Goal: Task Accomplishment & Management: Manage account settings

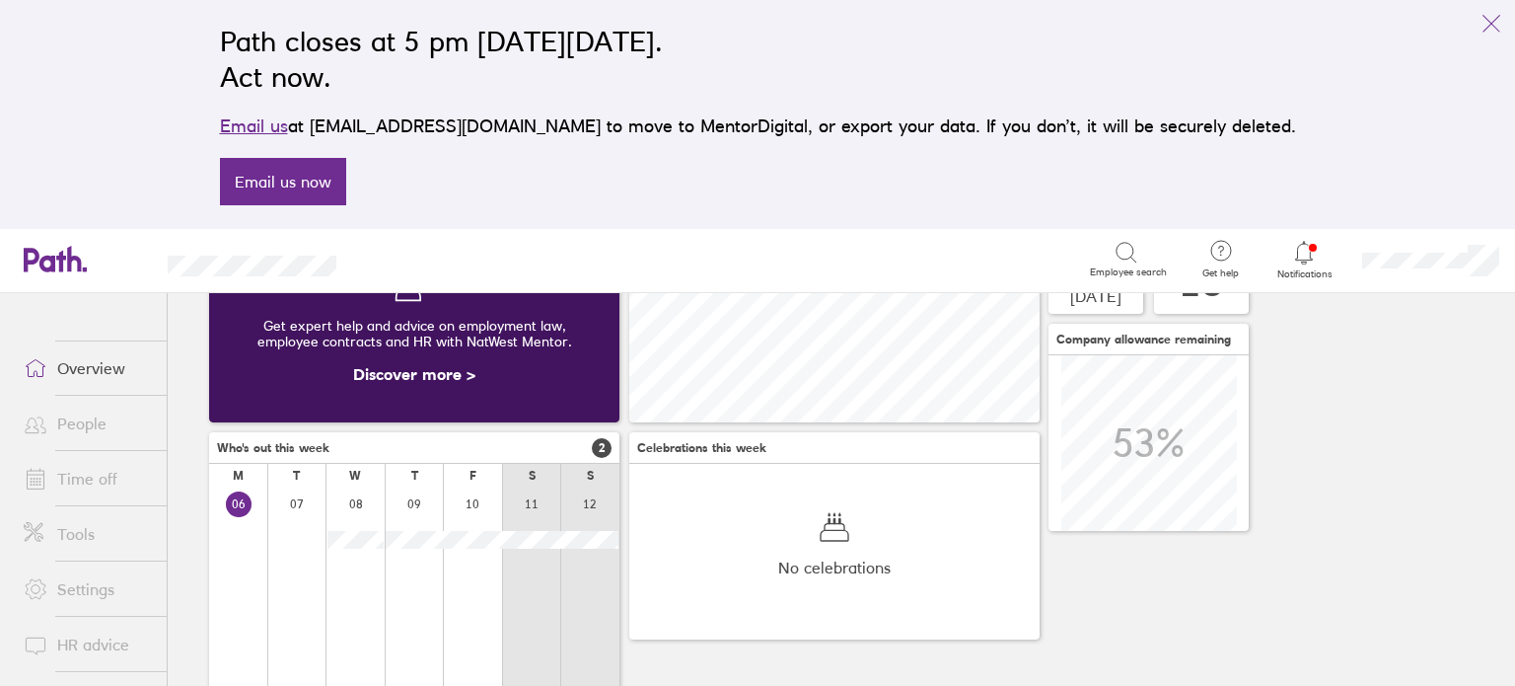
scroll to position [221, 0]
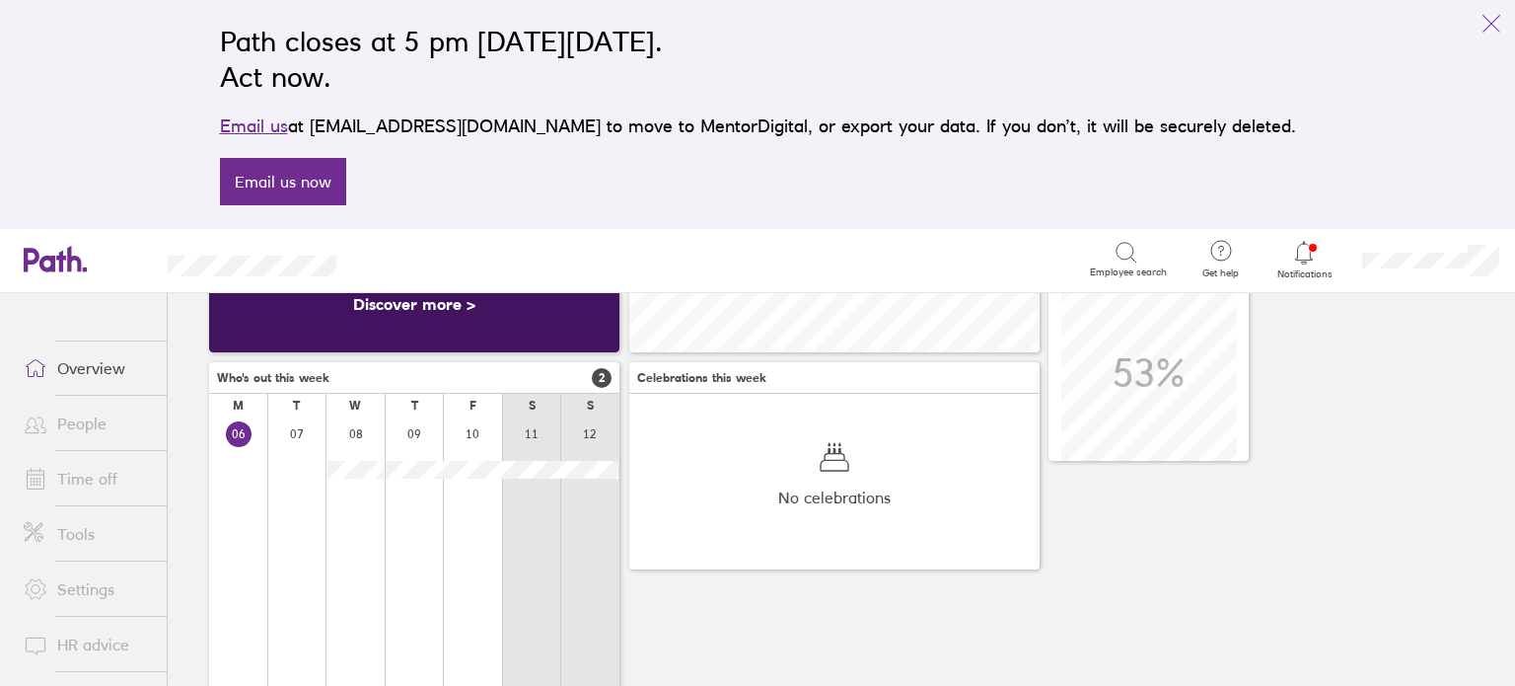
click at [103, 469] on link "Time off" at bounding box center [87, 478] width 159 height 39
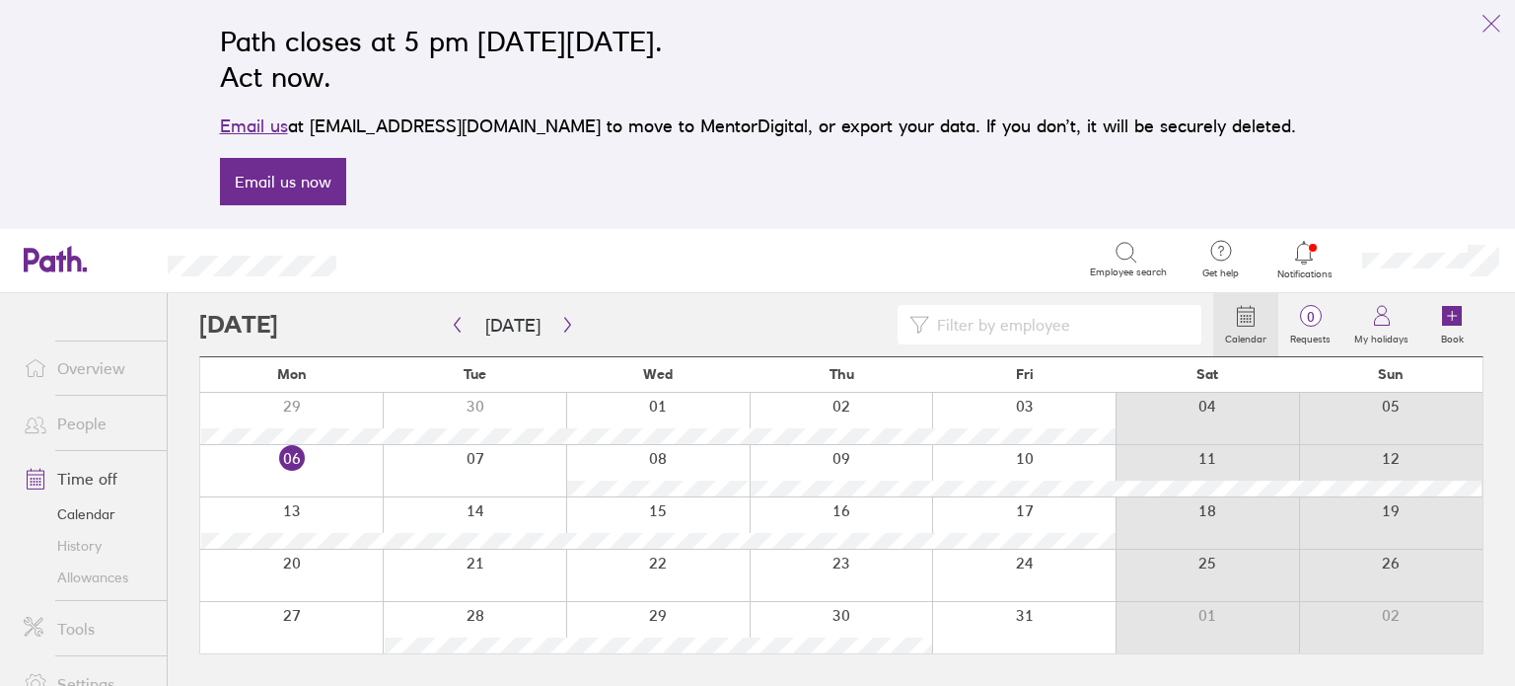
click at [263, 0] on html "Path closes at 5 pm on Thursday, 6 November 2025. Act now. Email us at support@…" at bounding box center [757, 343] width 1515 height 686
drag, startPoint x: 781, startPoint y: 216, endPoint x: 1405, endPoint y: 192, distance: 623.8
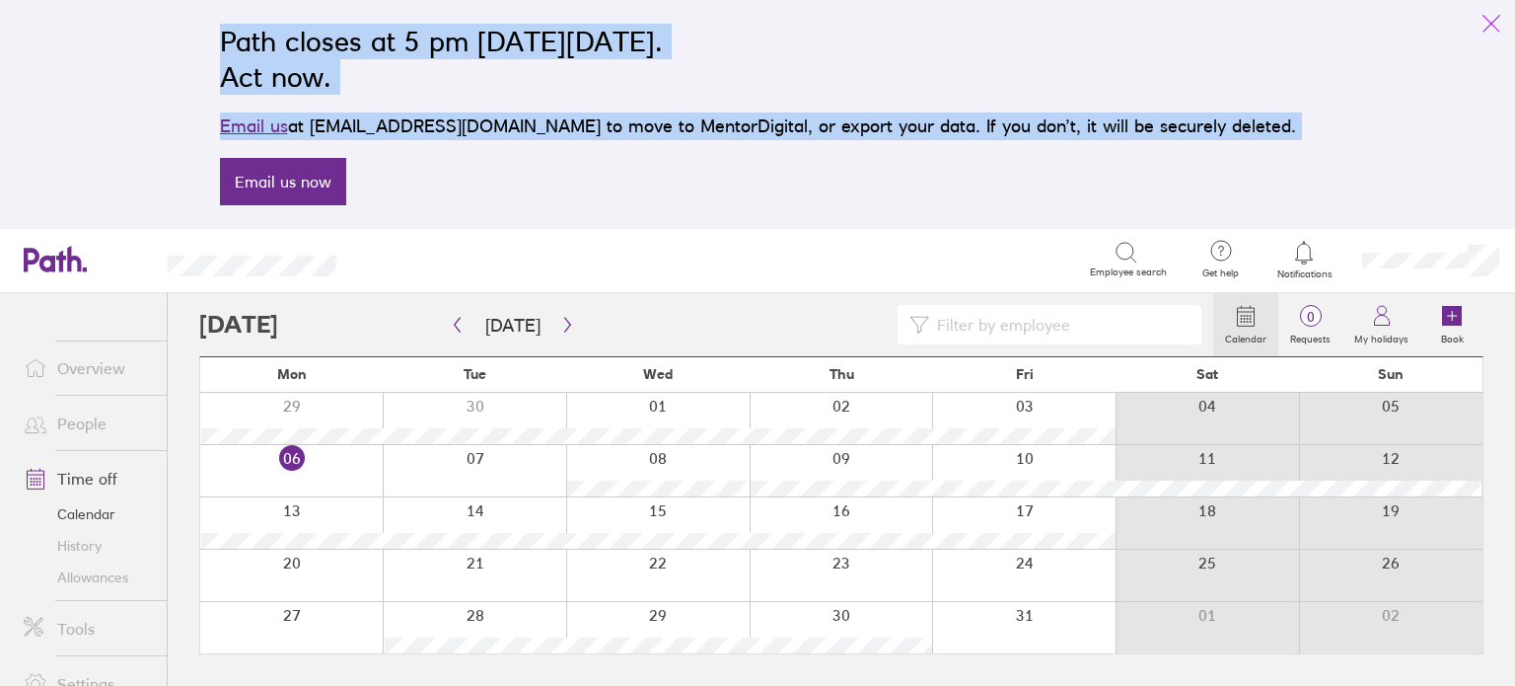
drag, startPoint x: 1405, startPoint y: 192, endPoint x: 1478, endPoint y: 38, distance: 170.3
click at [1478, 38] on div "Path closes at 5 pm [DATE][DATE]. Act now. Email us at [EMAIL_ADDRESS][DOMAIN_N…" at bounding box center [757, 114] width 1515 height 229
click at [1495, 22] on icon "link" at bounding box center [1492, 24] width 24 height 24
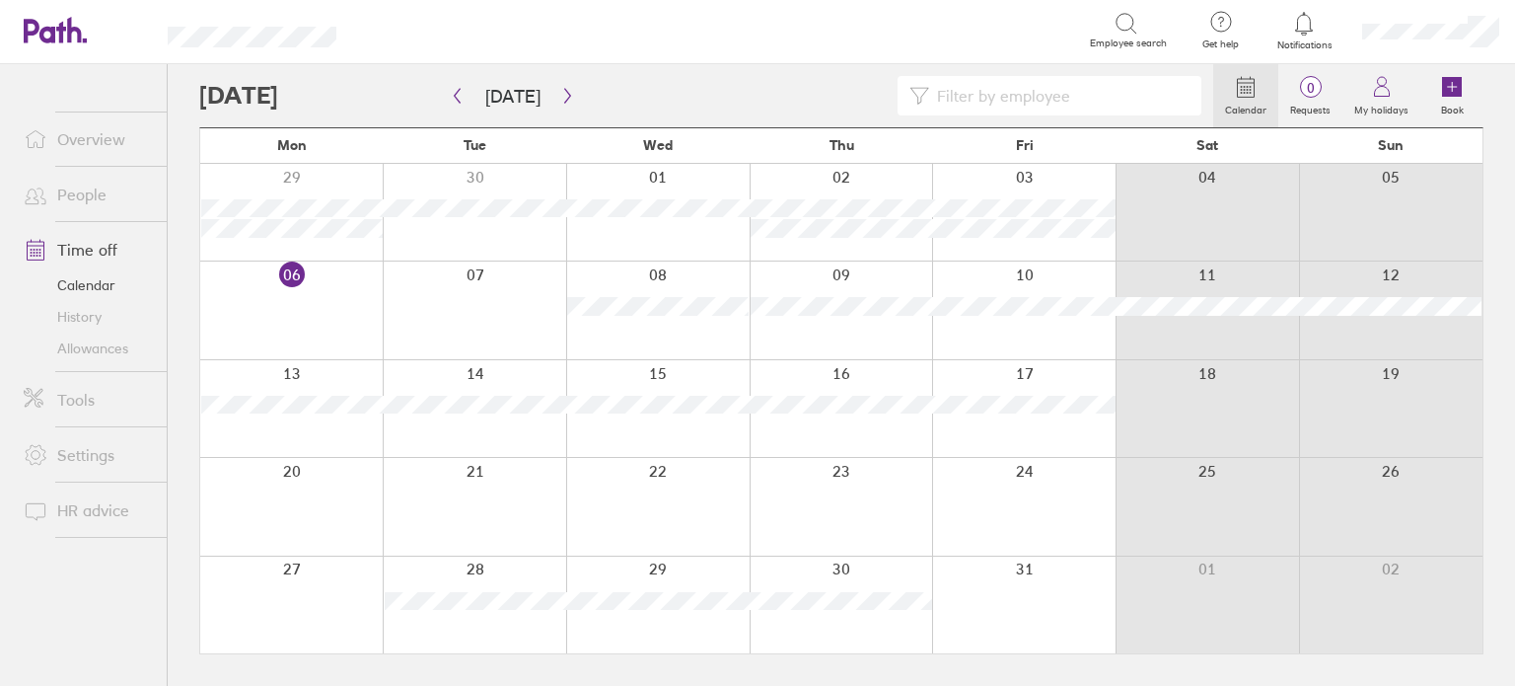
click at [290, 325] on div at bounding box center [291, 309] width 182 height 97
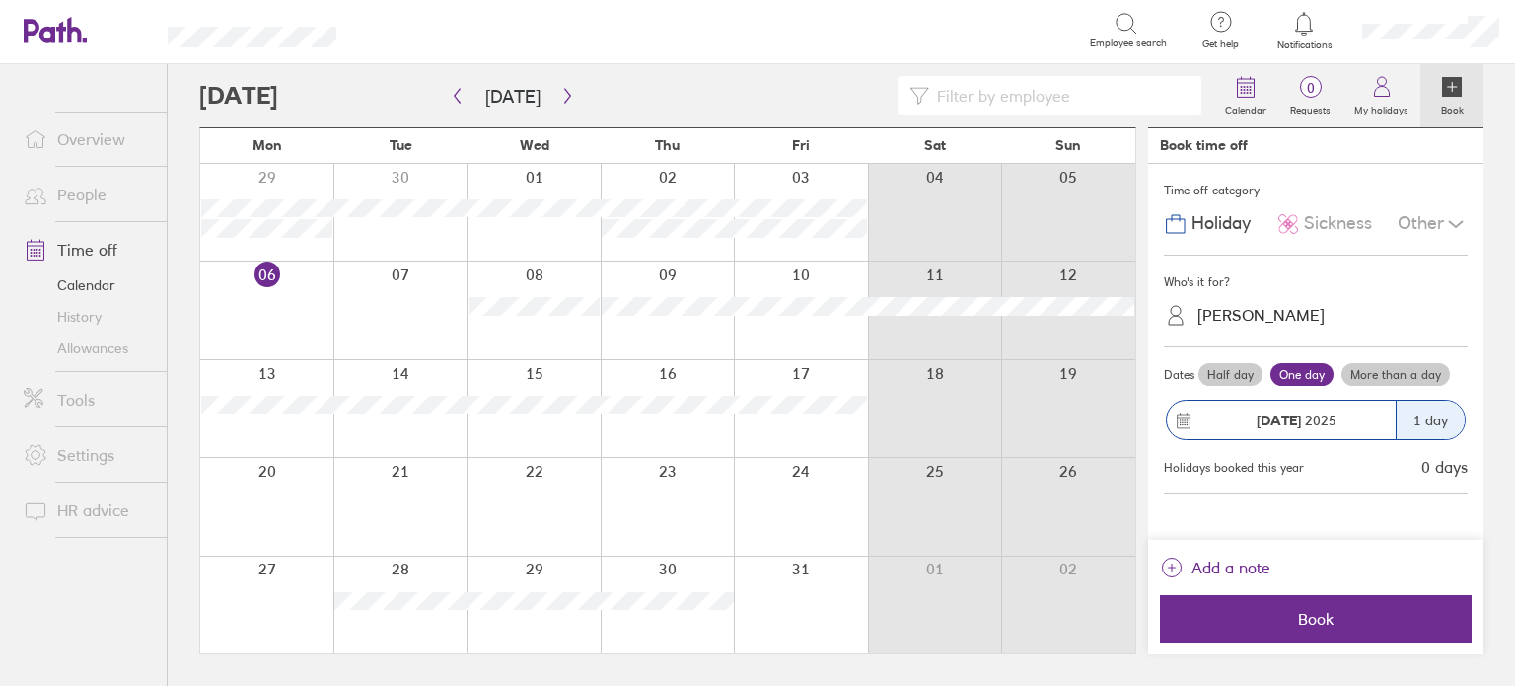
click at [1329, 216] on span "Sickness" at bounding box center [1338, 223] width 68 height 21
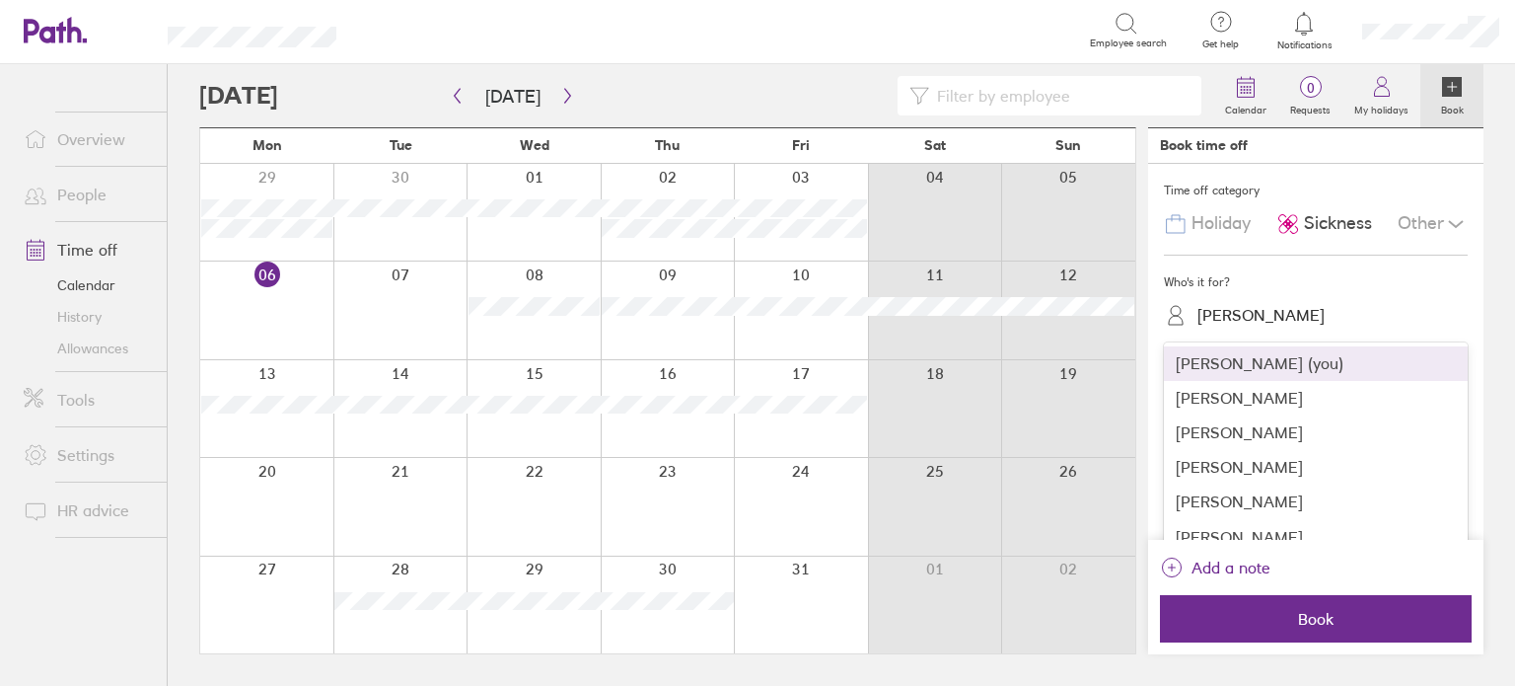
click at [1306, 300] on div "[PERSON_NAME]" at bounding box center [1328, 315] width 280 height 31
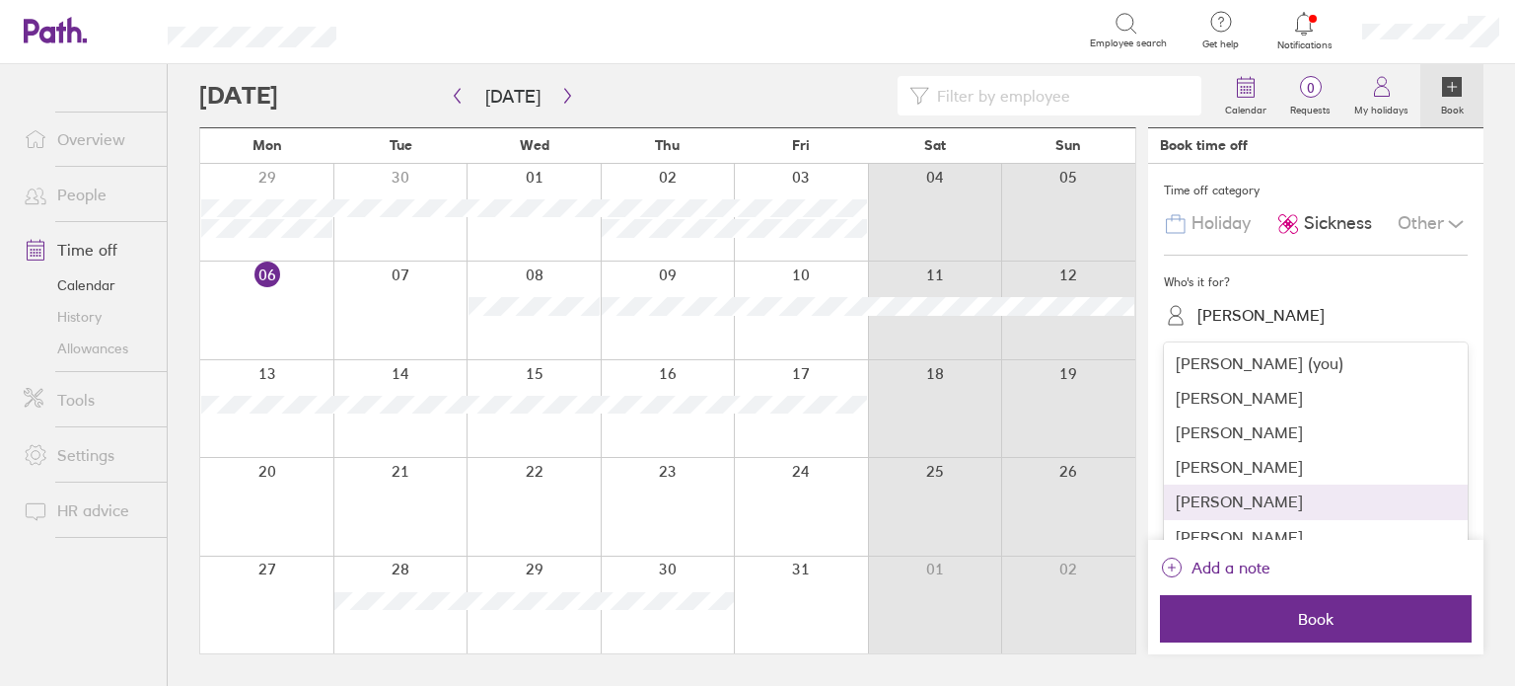
drag, startPoint x: 1298, startPoint y: 488, endPoint x: 1296, endPoint y: 500, distance: 12.0
click at [1296, 500] on div "[PERSON_NAME]" at bounding box center [1316, 501] width 304 height 35
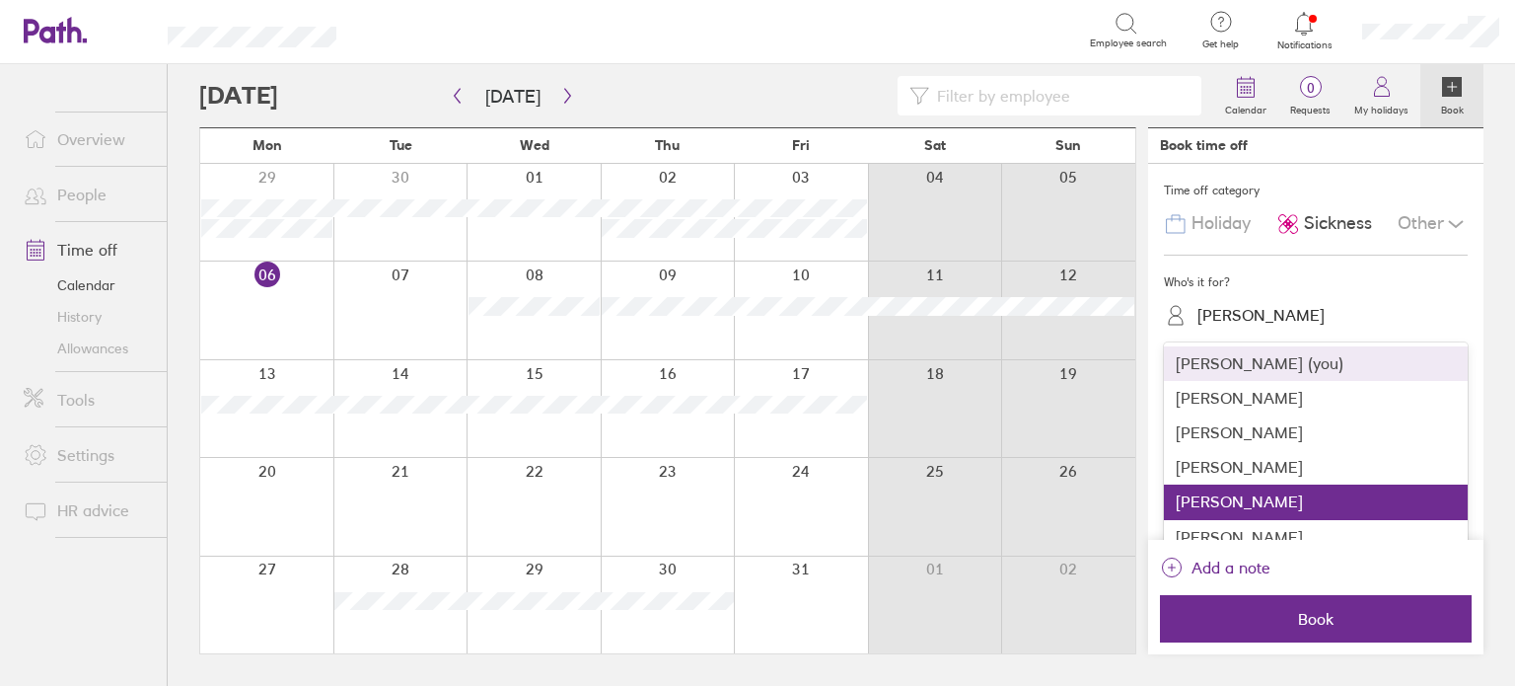
click at [1388, 323] on div "[PERSON_NAME]" at bounding box center [1328, 315] width 280 height 31
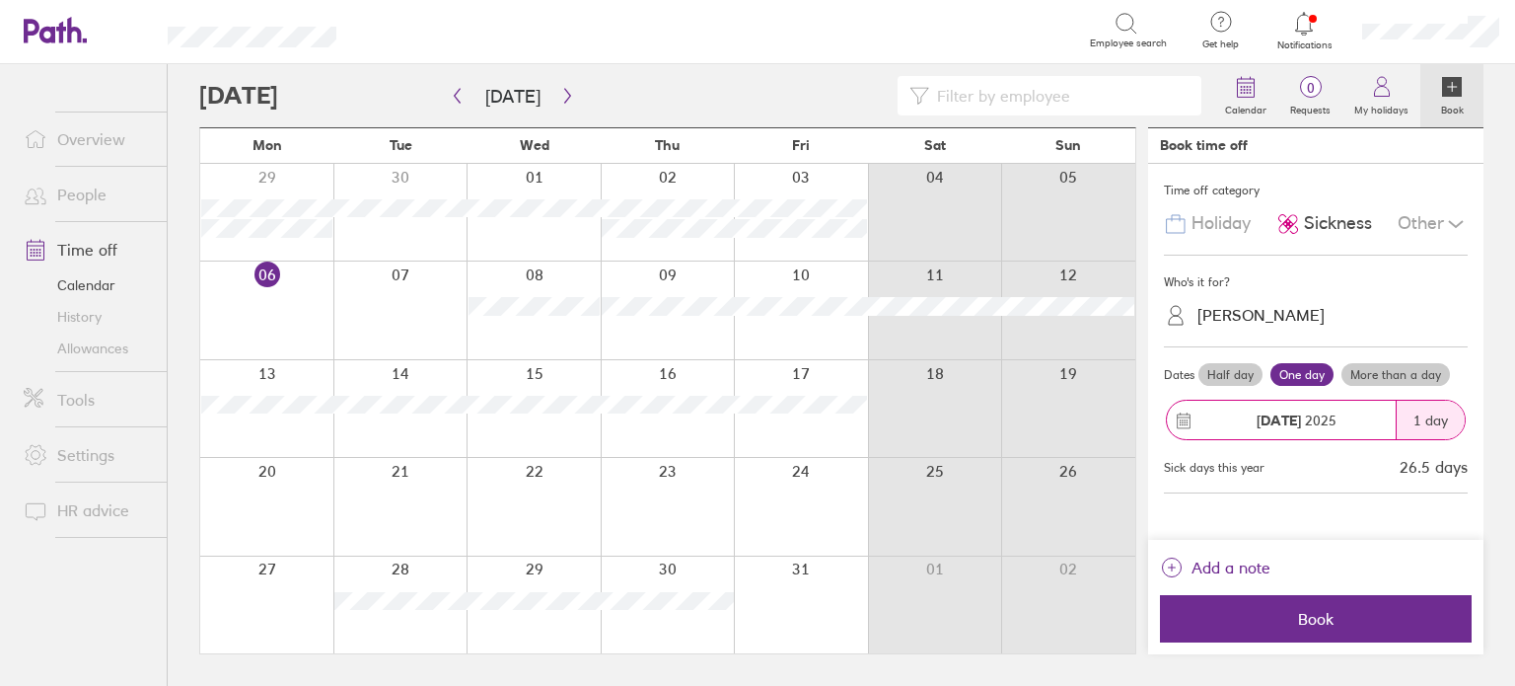
click at [1373, 292] on div "Who's it for?" at bounding box center [1316, 282] width 304 height 30
click at [1391, 364] on label "More than a day" at bounding box center [1395, 375] width 108 height 24
click at [0, 0] on input "More than a day" at bounding box center [0, 0] width 0 height 0
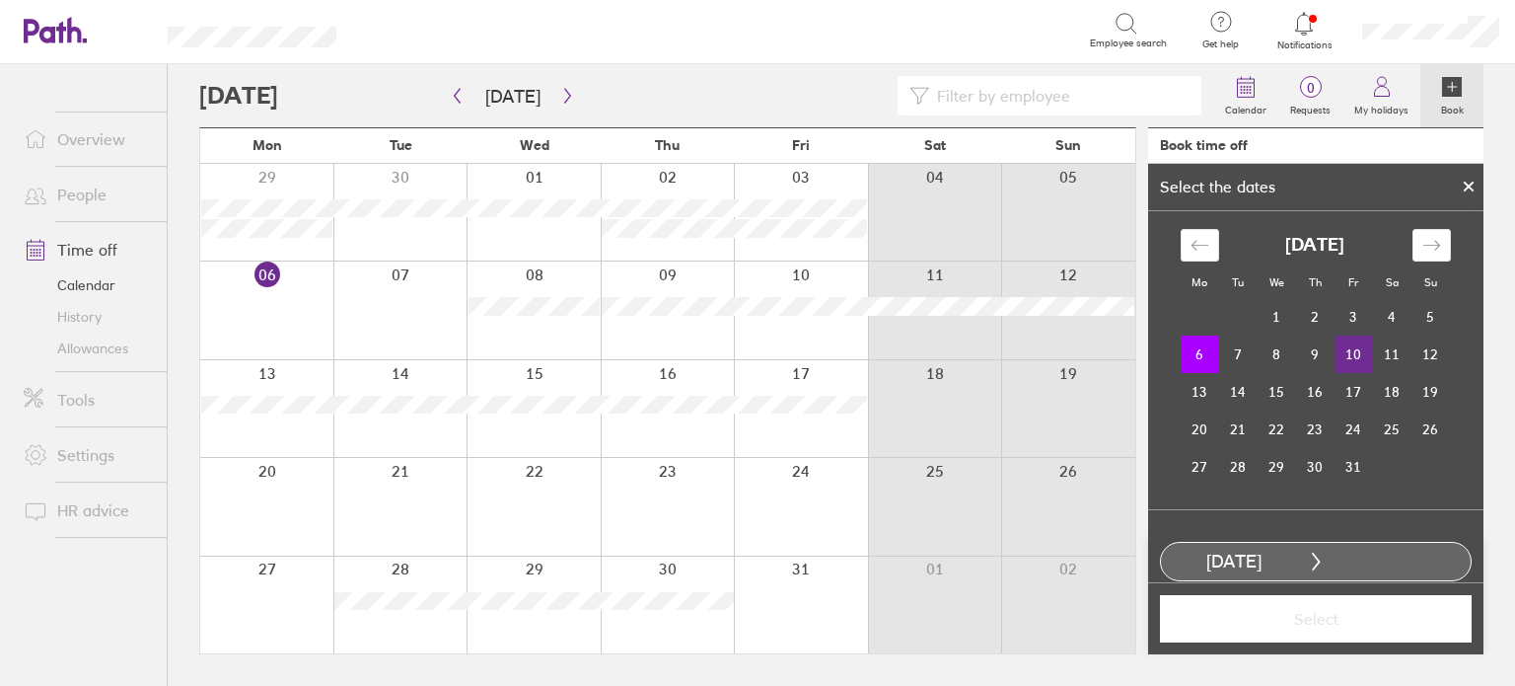
click at [1353, 350] on td "10" at bounding box center [1354, 353] width 38 height 37
click at [1322, 627] on button "Select" at bounding box center [1316, 618] width 312 height 47
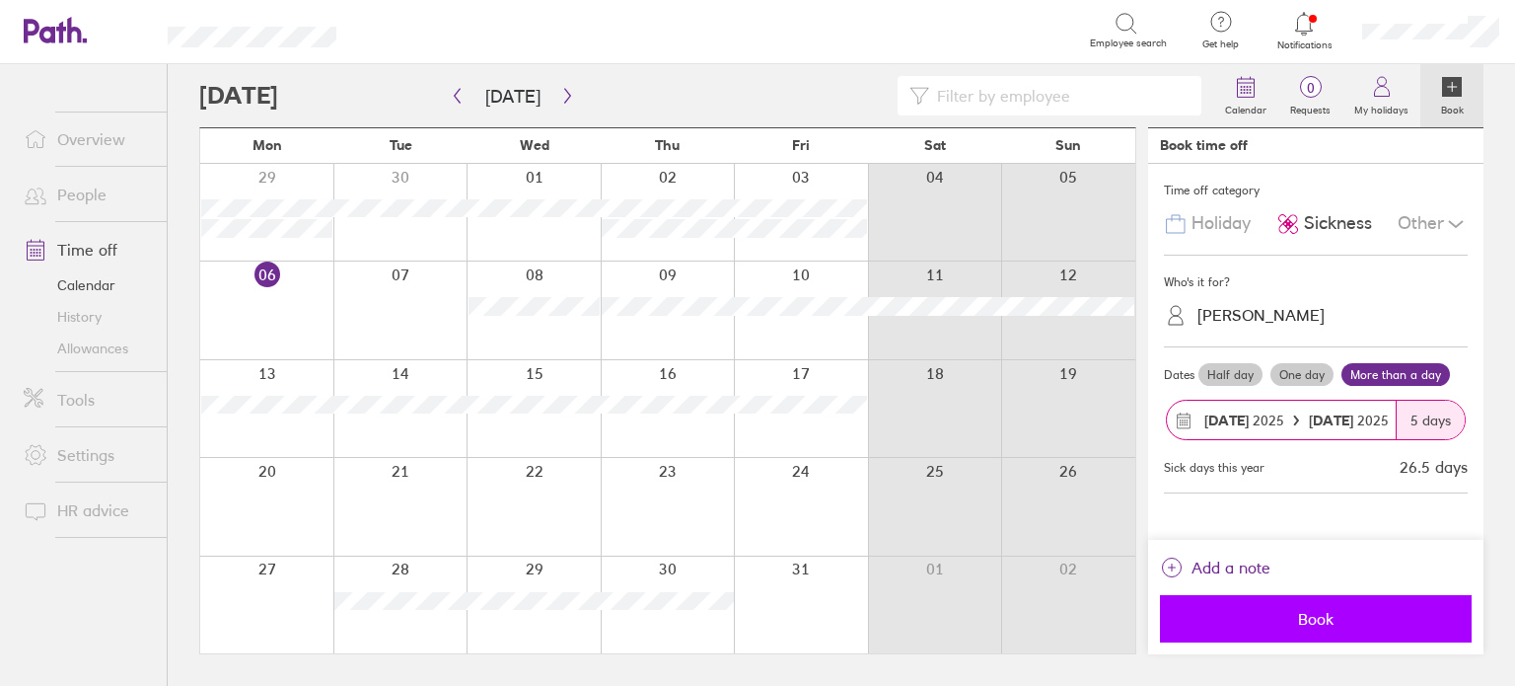
click at [1343, 620] on span "Book" at bounding box center [1316, 619] width 284 height 18
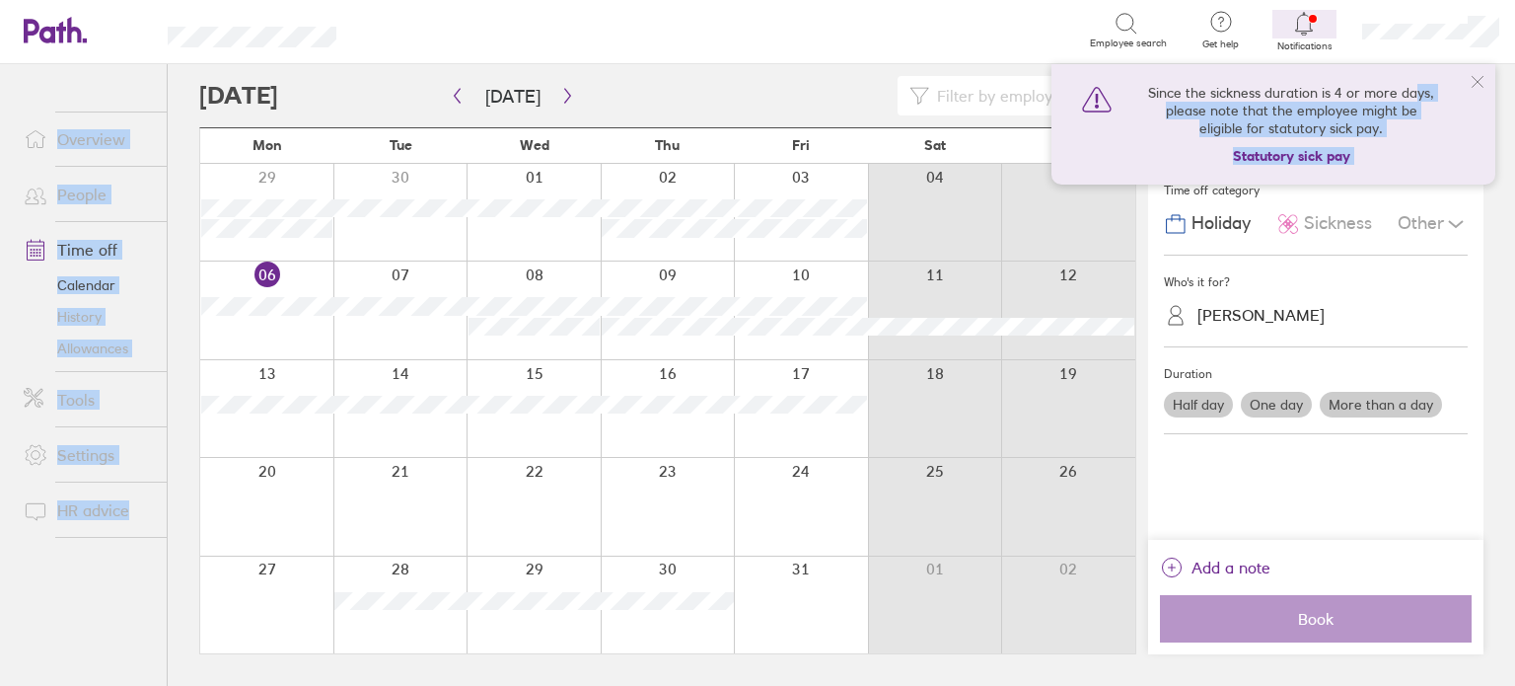
drag, startPoint x: 254, startPoint y: 60, endPoint x: 1420, endPoint y: 76, distance: 1166.0
click at [1420, 76] on div "Search Employee search Get help FAQs Contact us Notifications Since the sicknes…" at bounding box center [757, 343] width 1515 height 686
click at [1477, 88] on icon at bounding box center [1478, 82] width 16 height 16
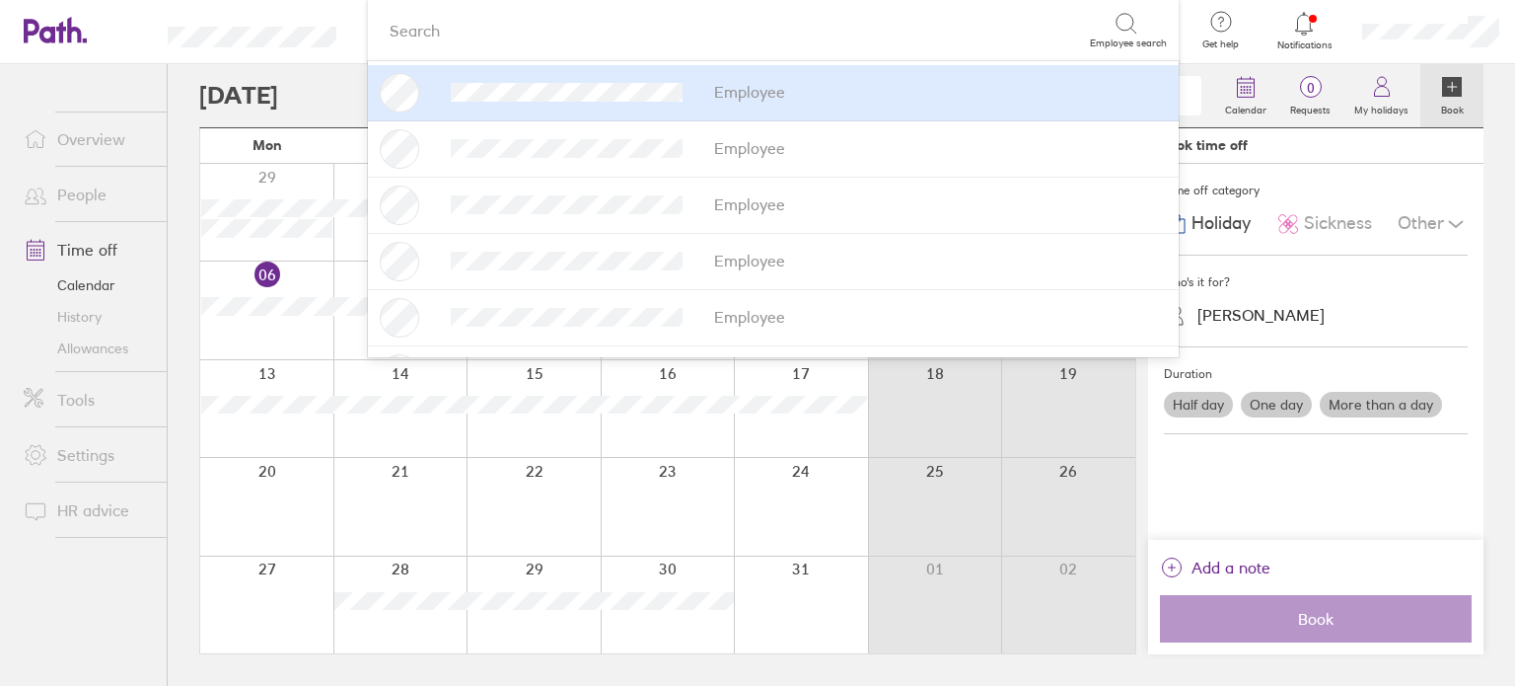
drag, startPoint x: 561, startPoint y: 23, endPoint x: 147, endPoint y: -119, distance: 437.9
click at [147, 0] on html "option [PERSON_NAME] focused, 1 of 15. 15 results available. Use Up and Down to…" at bounding box center [757, 343] width 1515 height 686
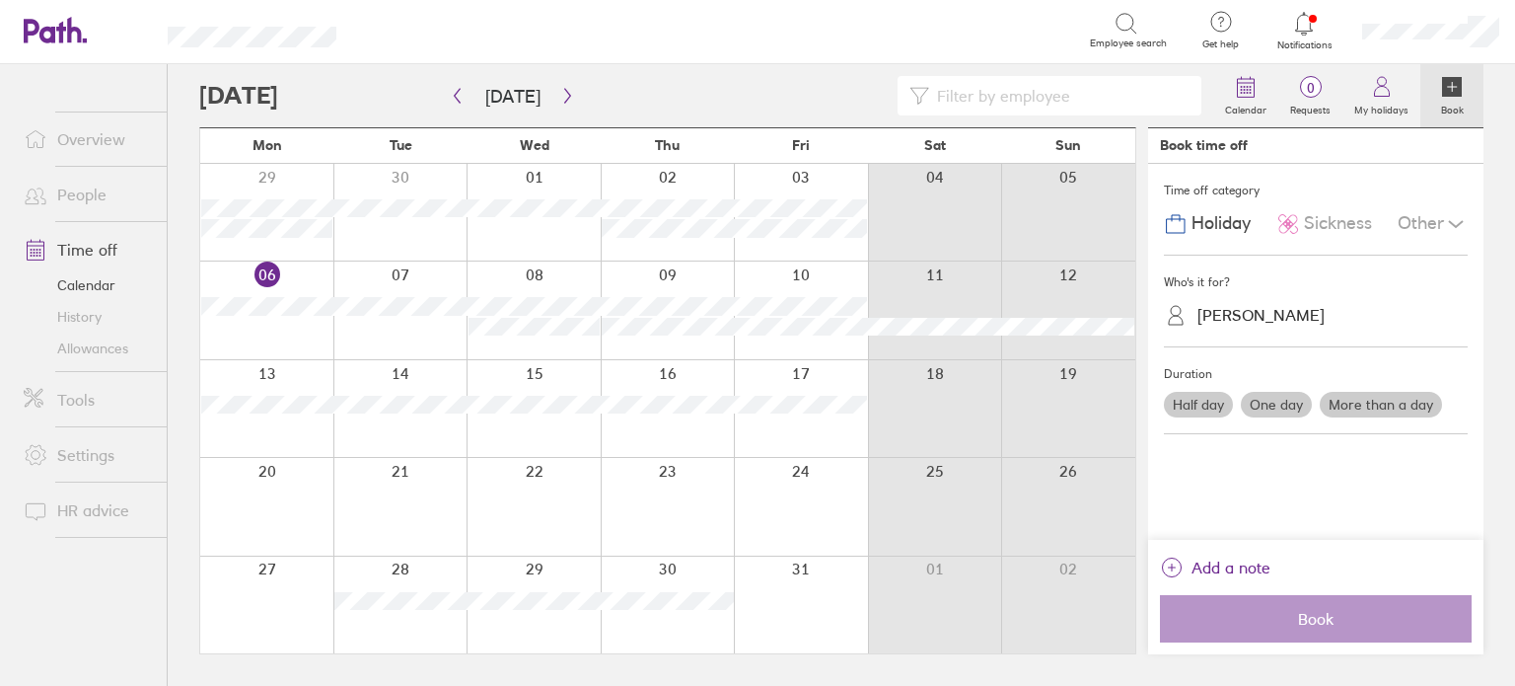
click at [1290, 27] on div at bounding box center [1304, 24] width 64 height 28
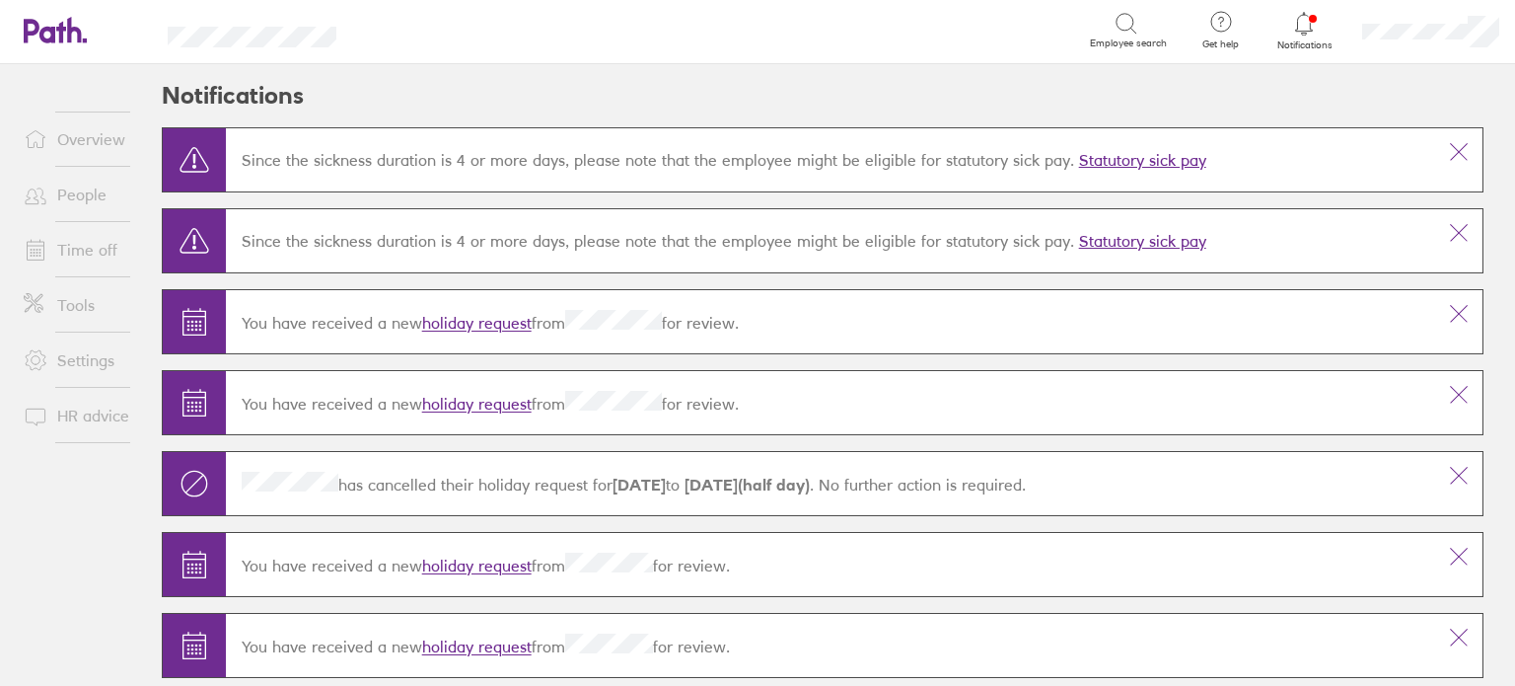
click at [71, 212] on link "People" at bounding box center [87, 194] width 159 height 39
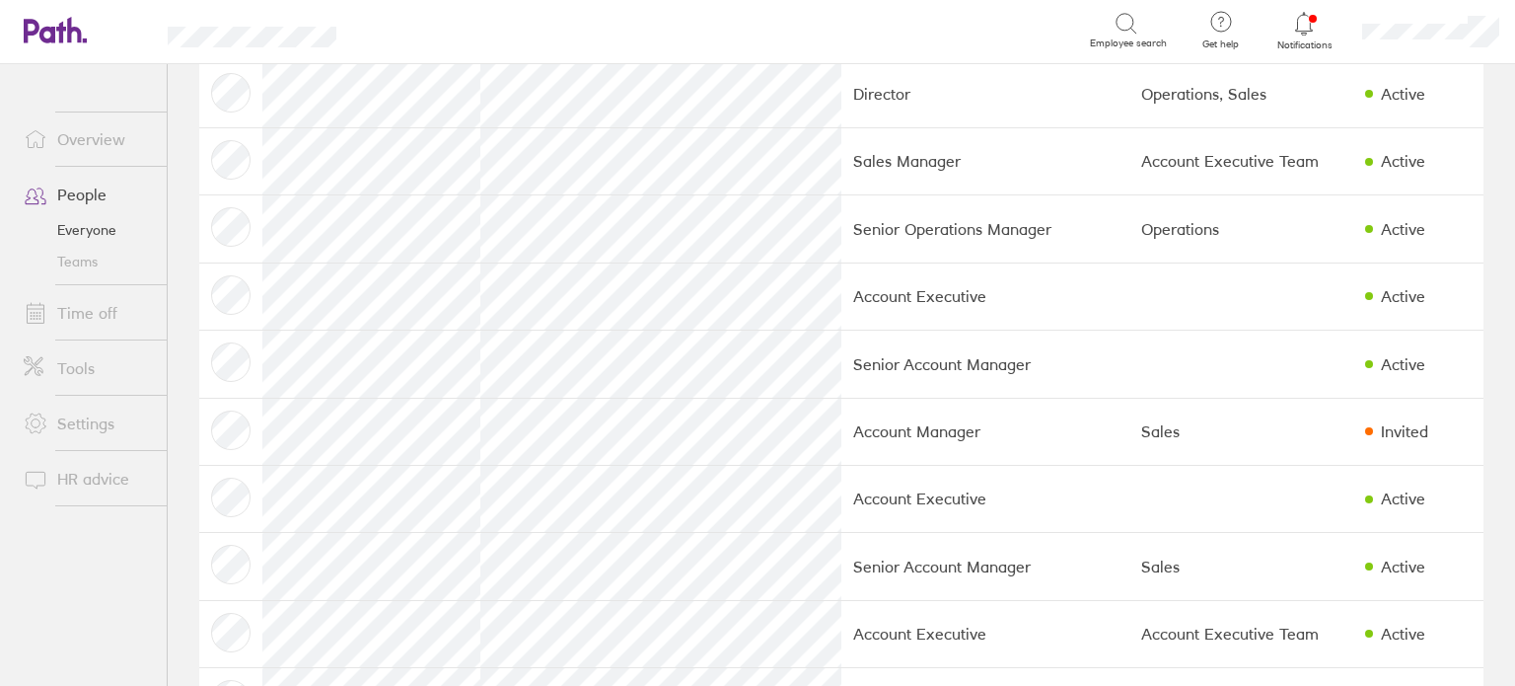
scroll to position [248, 0]
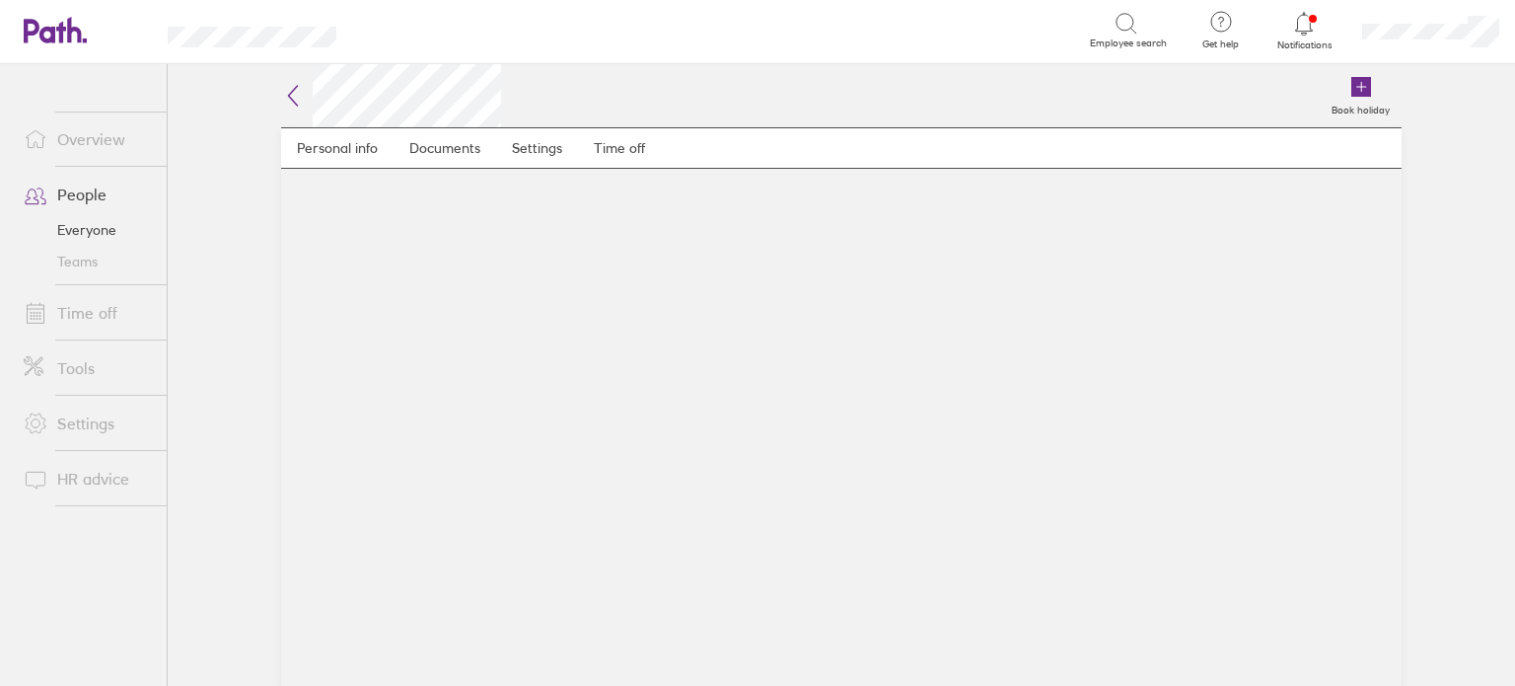
click at [295, 98] on icon at bounding box center [293, 96] width 24 height 24
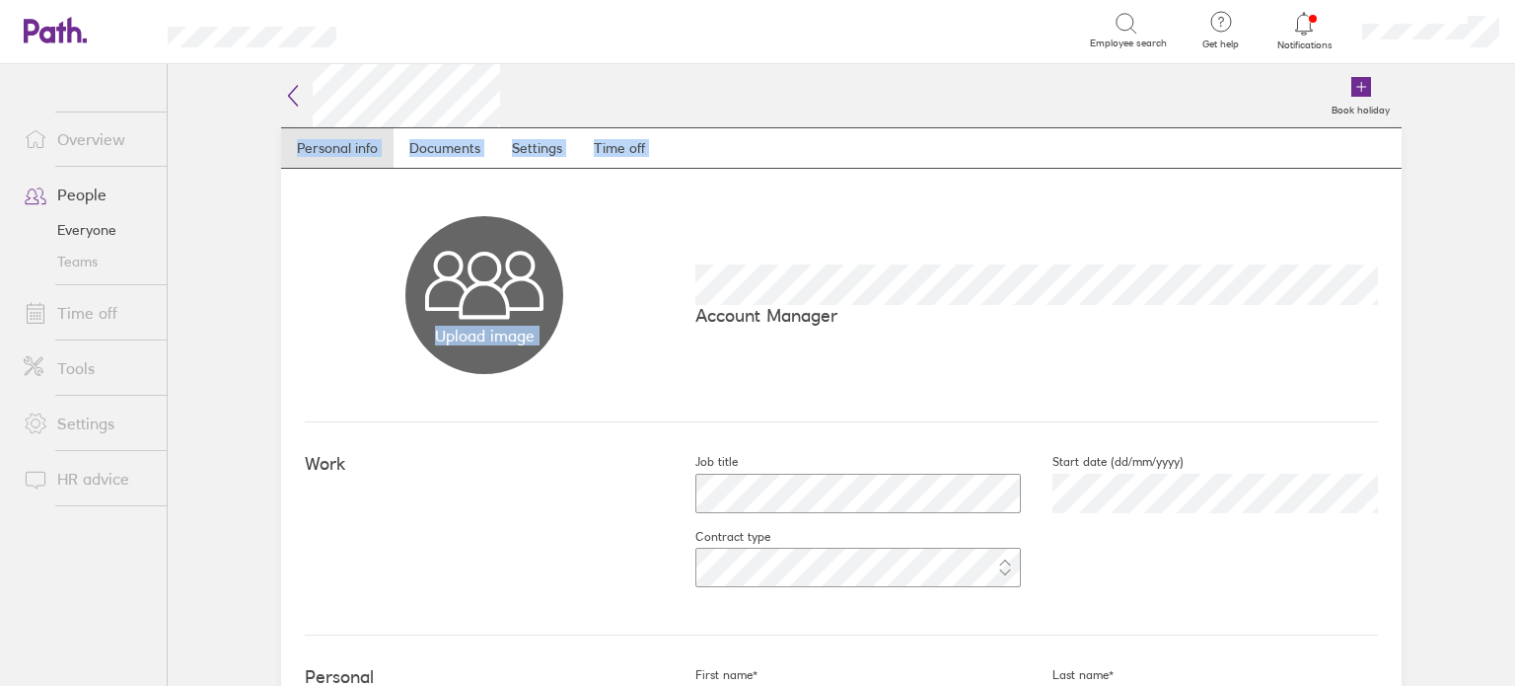
drag, startPoint x: 1514, startPoint y: 200, endPoint x: 1476, endPoint y: 76, distance: 130.1
click at [1476, 76] on main "Book holiday Personal info Documents Settings Time off Upload image Choose file…" at bounding box center [841, 374] width 1347 height 621
click at [762, 146] on nav "Personal info Documents Settings Time off" at bounding box center [841, 147] width 1120 height 41
click at [525, 147] on link "Settings" at bounding box center [537, 147] width 82 height 39
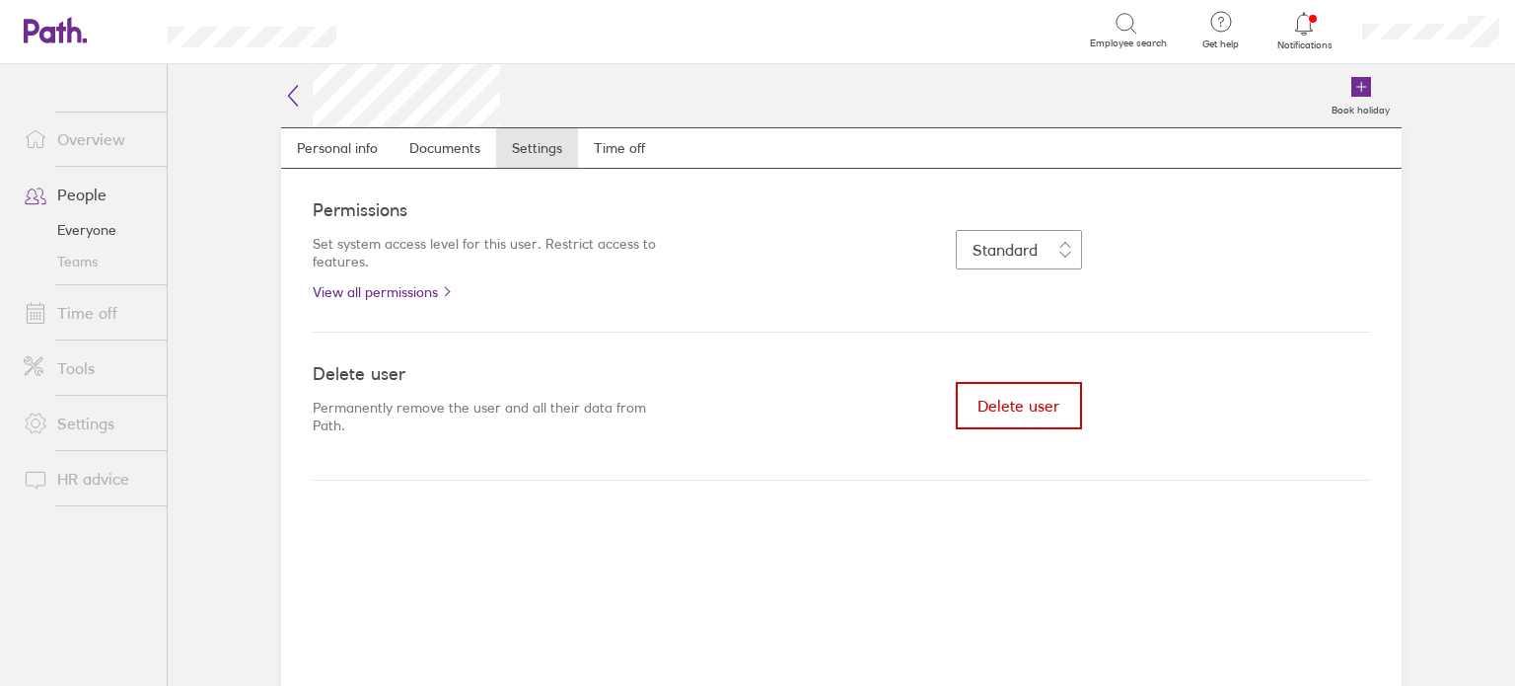
click at [990, 384] on button "Delete user" at bounding box center [1019, 405] width 126 height 47
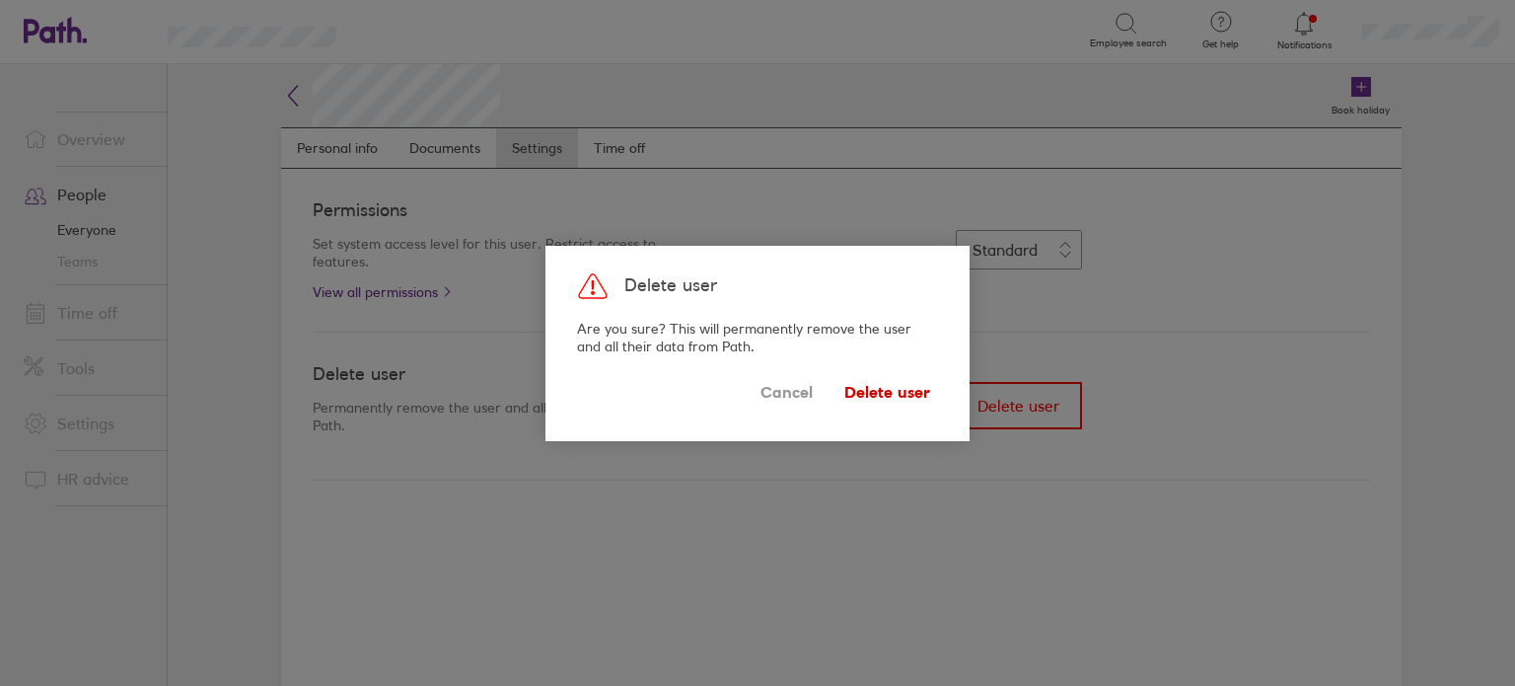
click at [873, 397] on span "Delete user" at bounding box center [887, 393] width 86 height 32
click at [786, 394] on span "Cancel" at bounding box center [786, 393] width 52 height 32
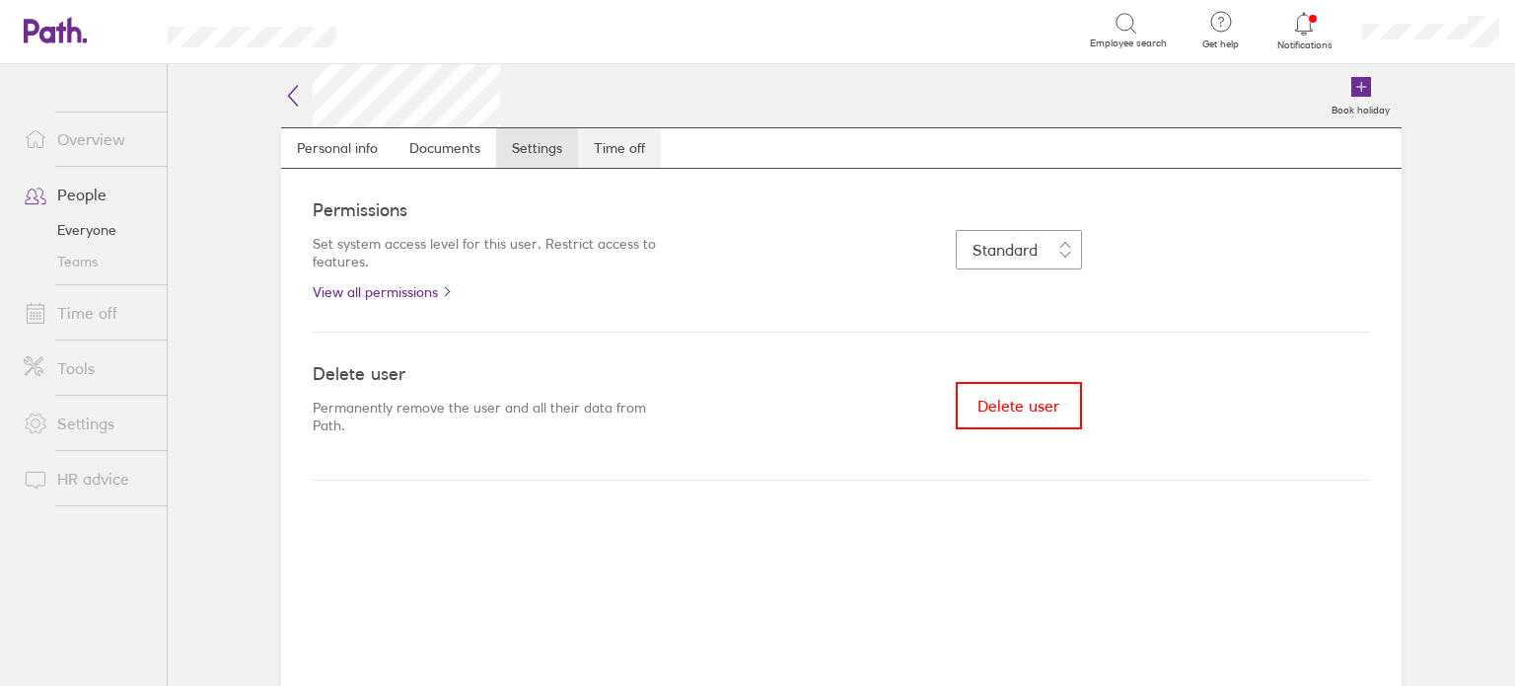
click at [618, 153] on link "Time off" at bounding box center [619, 147] width 83 height 39
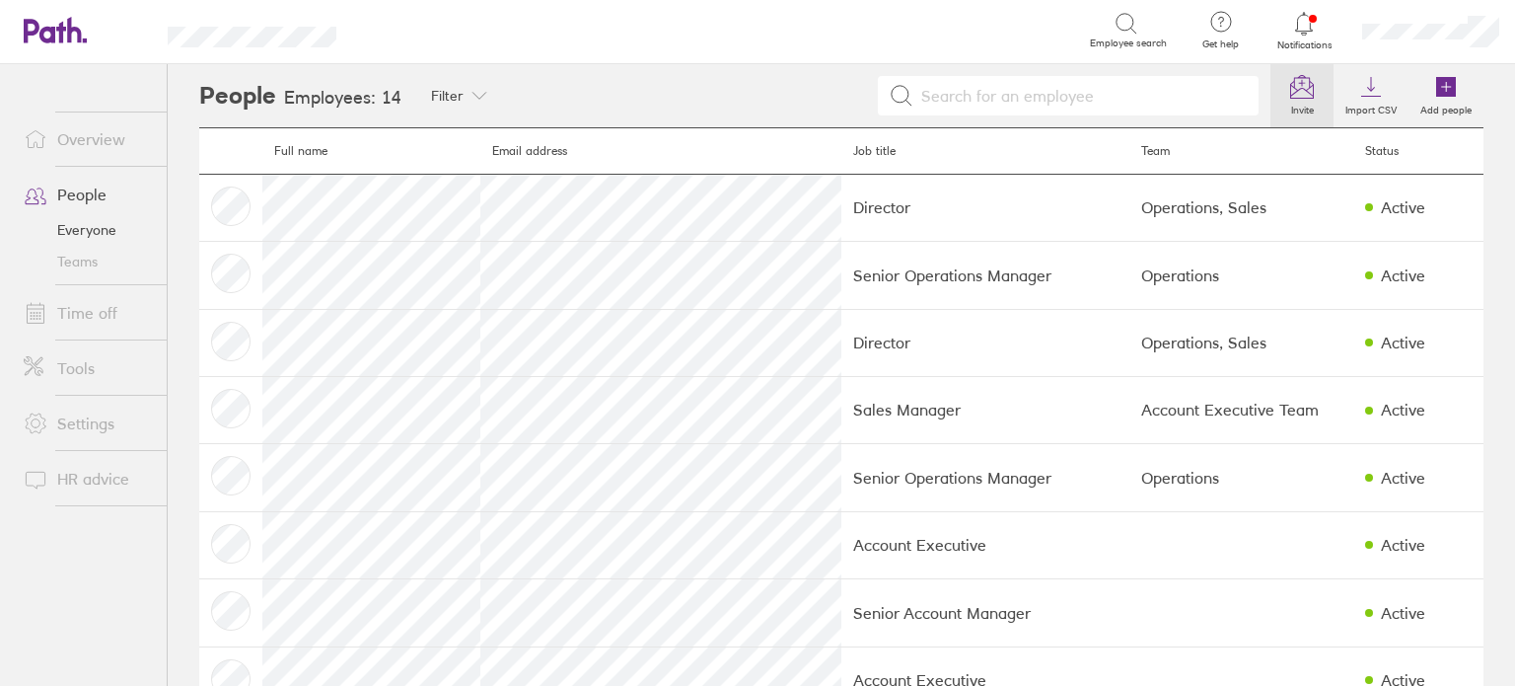
click at [1270, 93] on link "Invite" at bounding box center [1301, 95] width 63 height 63
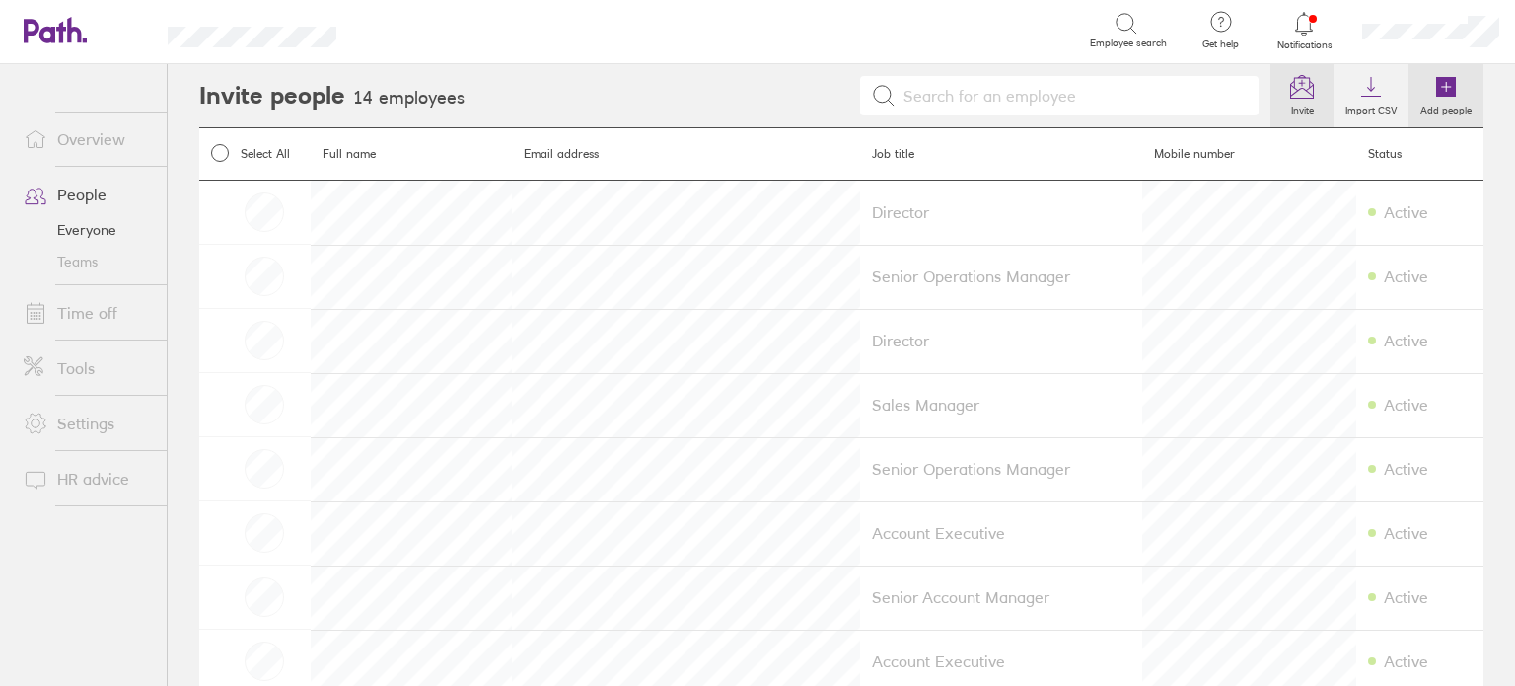
click at [1434, 90] on icon at bounding box center [1446, 87] width 24 height 24
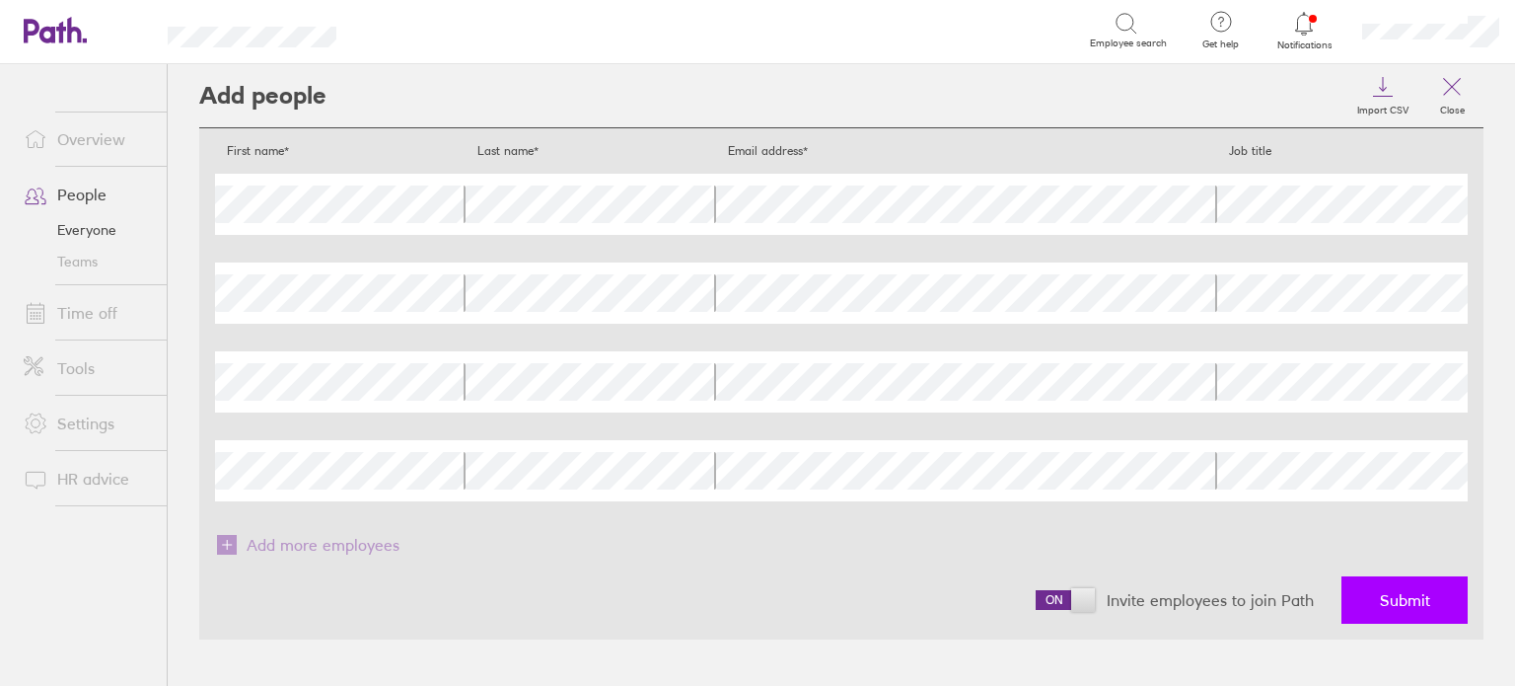
drag, startPoint x: 1406, startPoint y: 618, endPoint x: 1400, endPoint y: 586, distance: 33.1
click at [1400, 586] on button "Submit" at bounding box center [1404, 599] width 126 height 47
click at [856, 636] on div "Invite employees to join Path Submit" at bounding box center [841, 599] width 1253 height 79
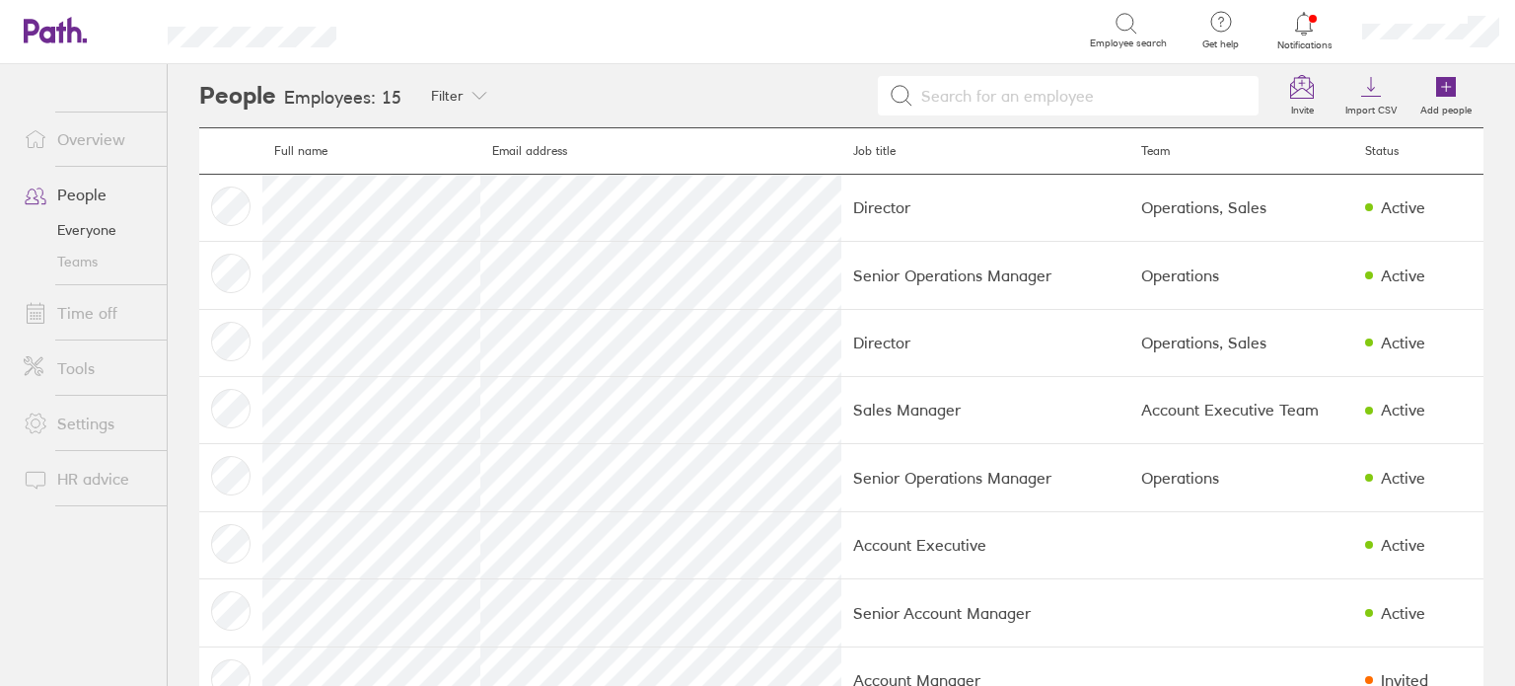
click at [80, 302] on link "Time off" at bounding box center [87, 312] width 159 height 39
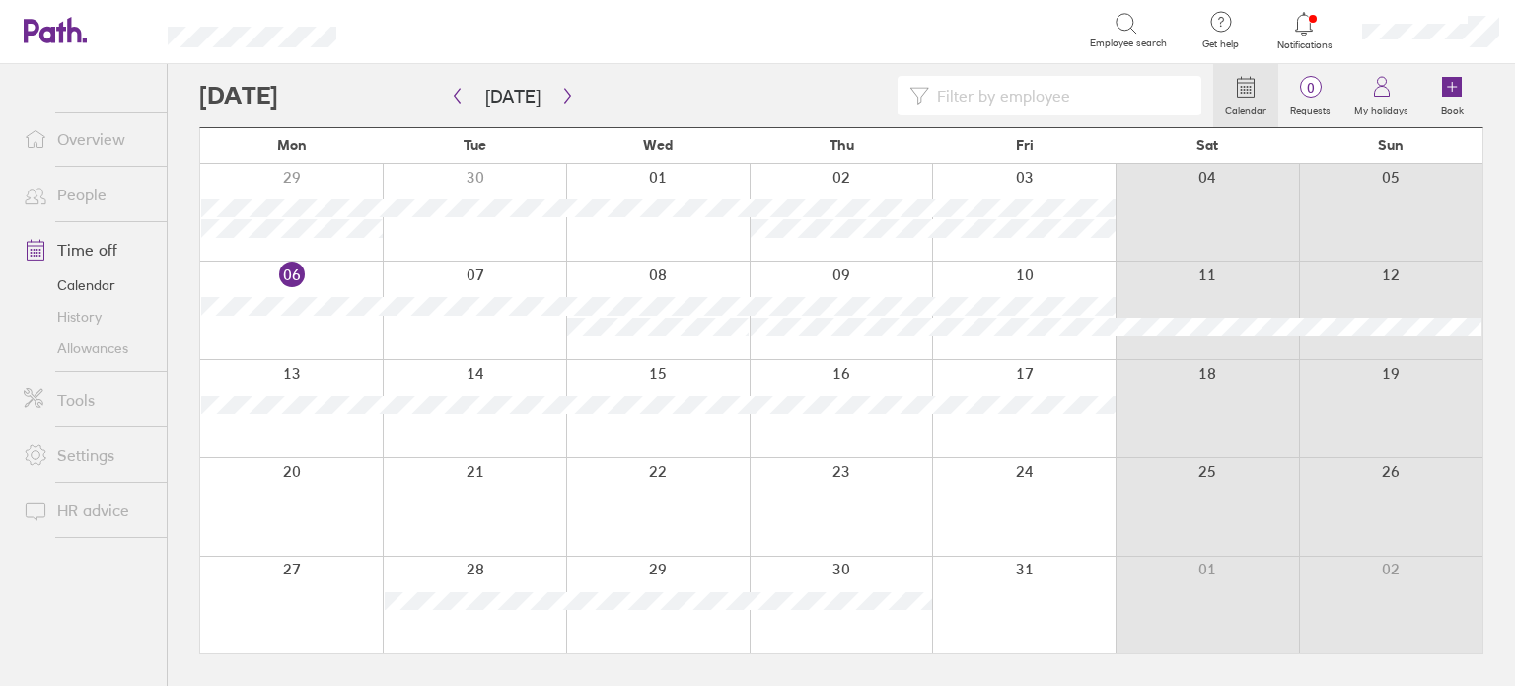
click at [363, 240] on div at bounding box center [291, 212] width 182 height 97
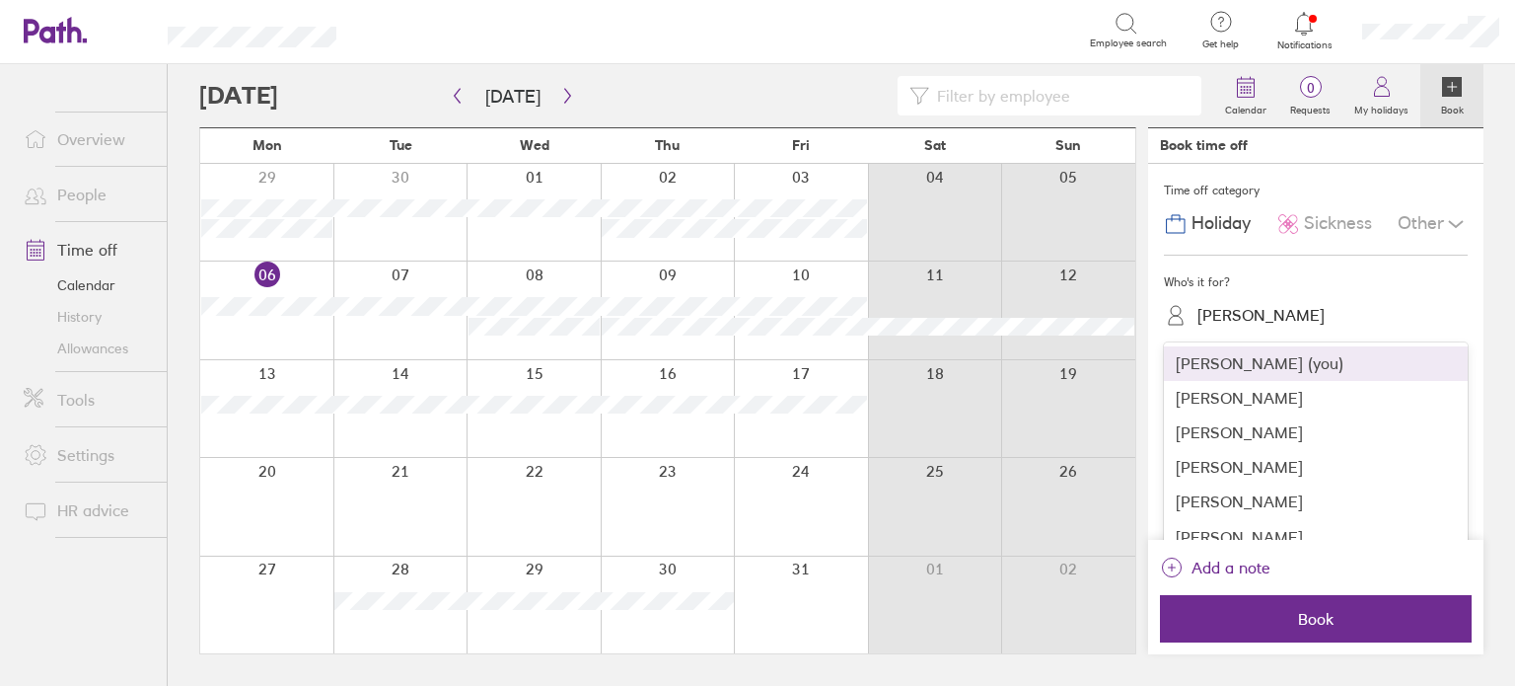
click at [1289, 308] on div "[PERSON_NAME]" at bounding box center [1260, 315] width 127 height 19
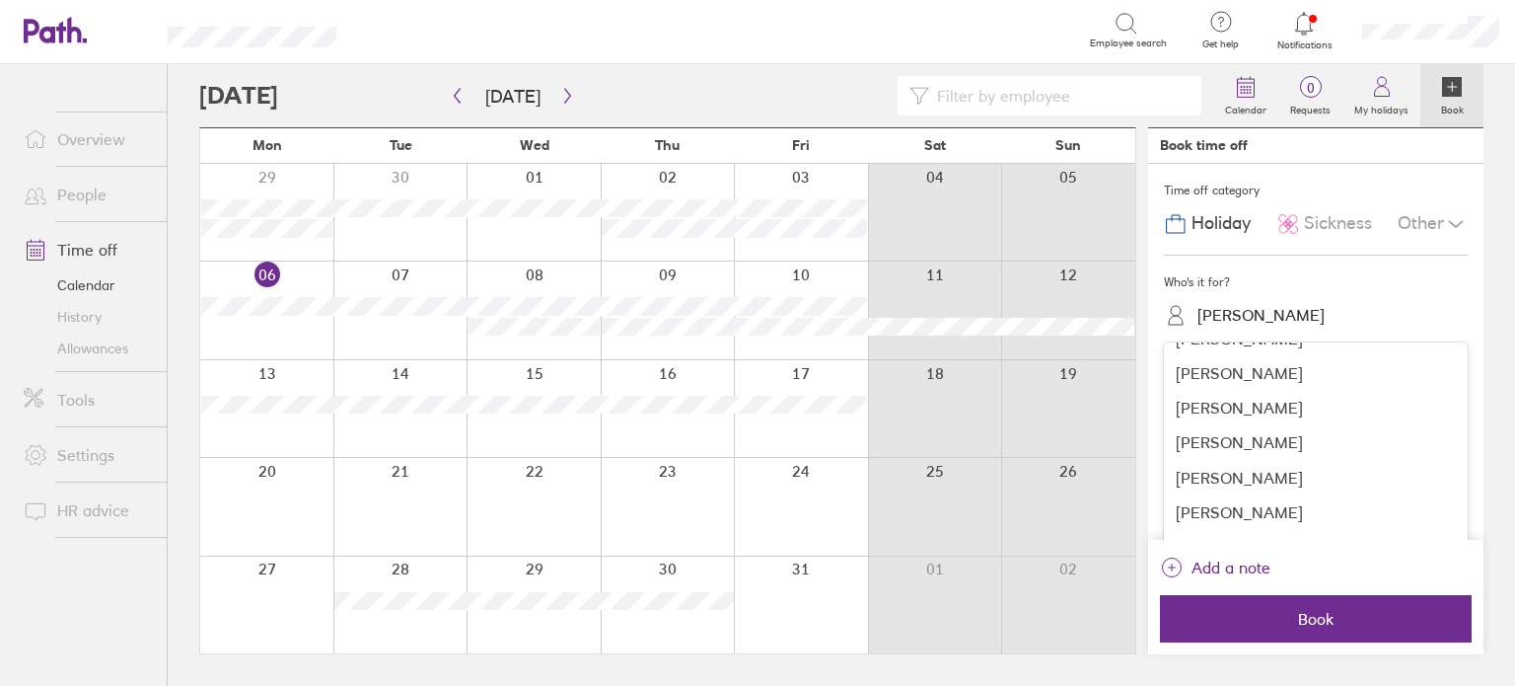
scroll to position [212, 0]
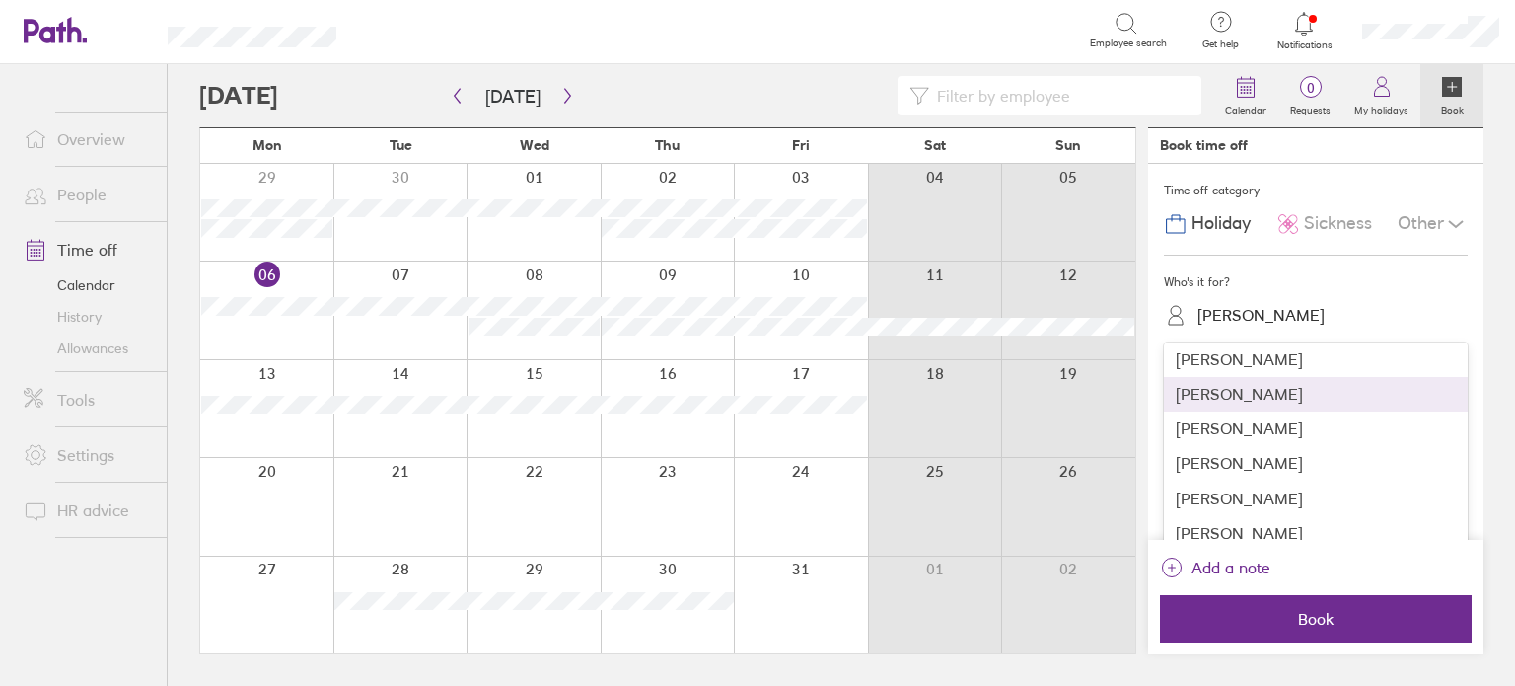
click at [1334, 401] on div "[PERSON_NAME]" at bounding box center [1316, 394] width 304 height 35
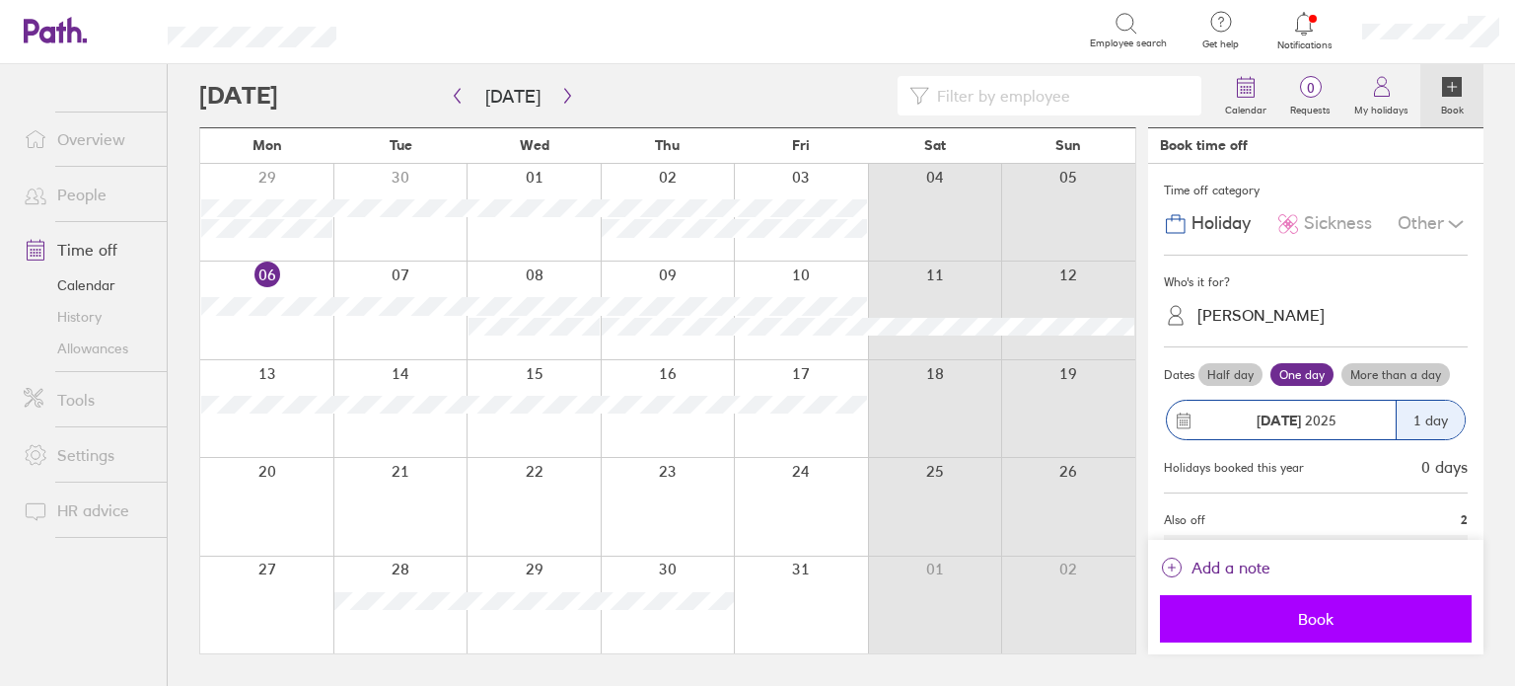
click at [1326, 619] on span "Book" at bounding box center [1316, 619] width 284 height 18
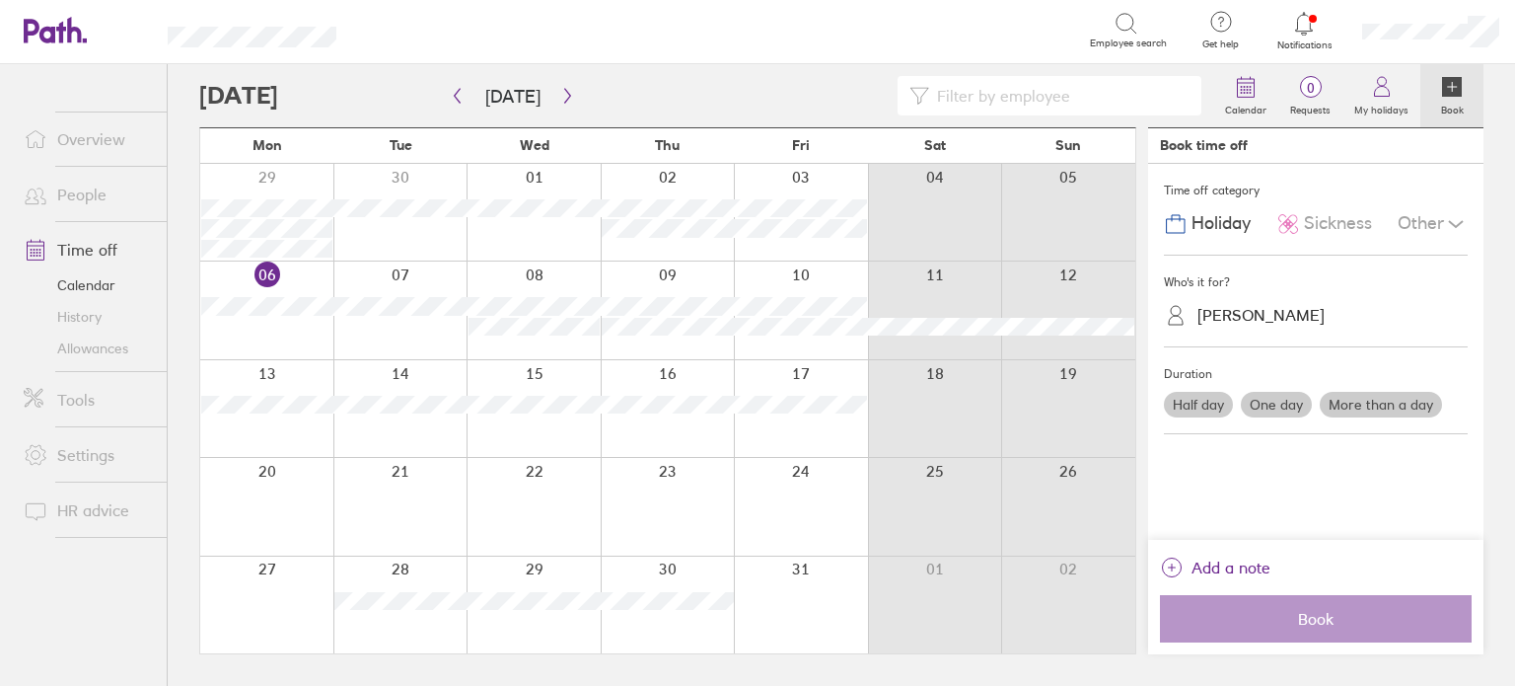
click at [130, 353] on link "Allowances" at bounding box center [87, 348] width 159 height 32
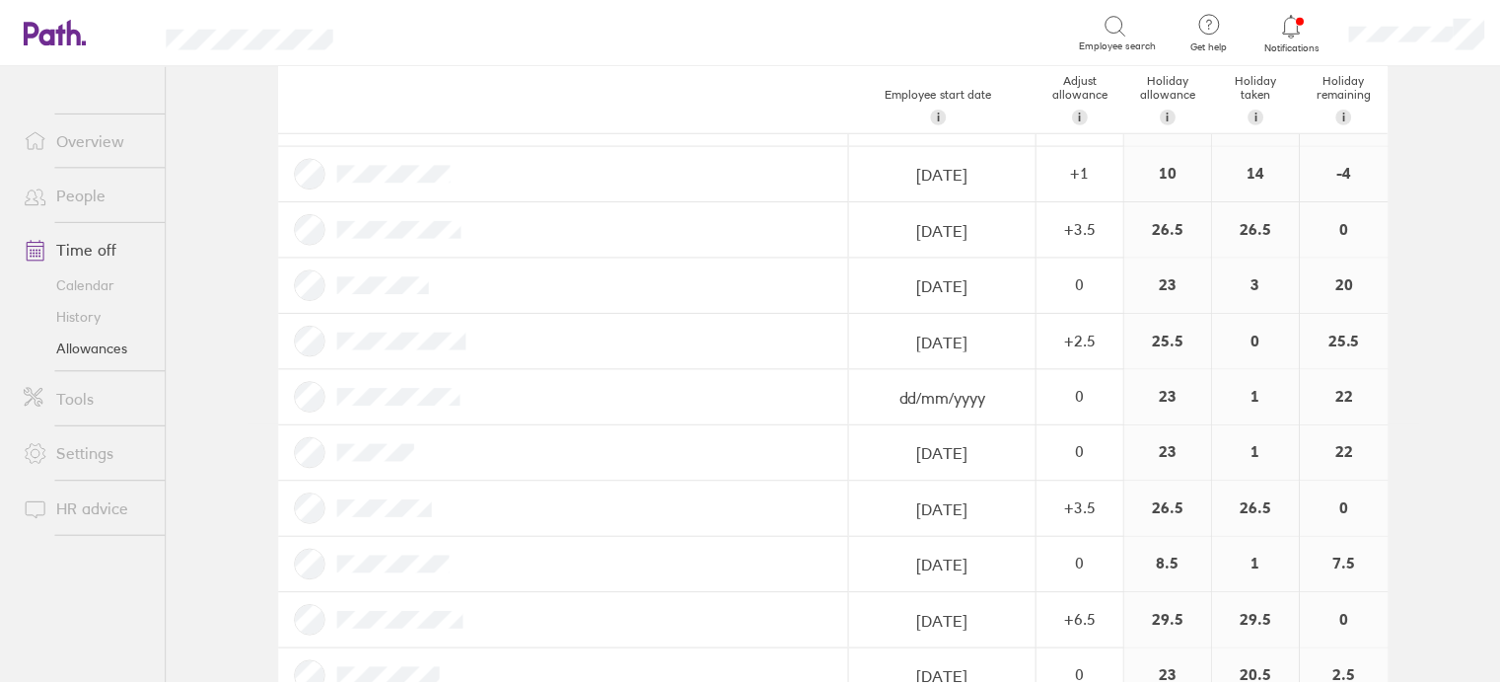
scroll to position [259, 0]
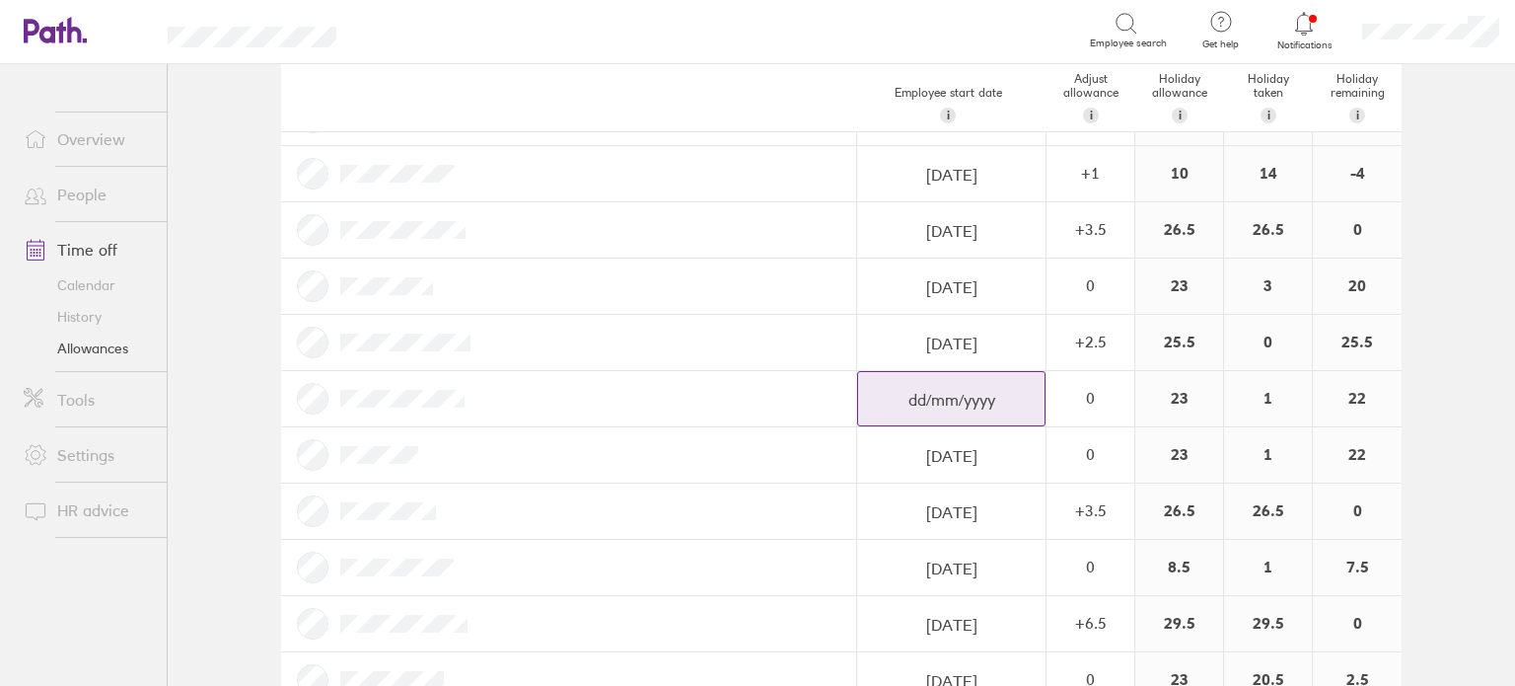
click at [929, 397] on input "dd/mm/yyyy" at bounding box center [951, 399] width 186 height 55
select select "September"
select select "2025"
select select "October"
select select "2025"
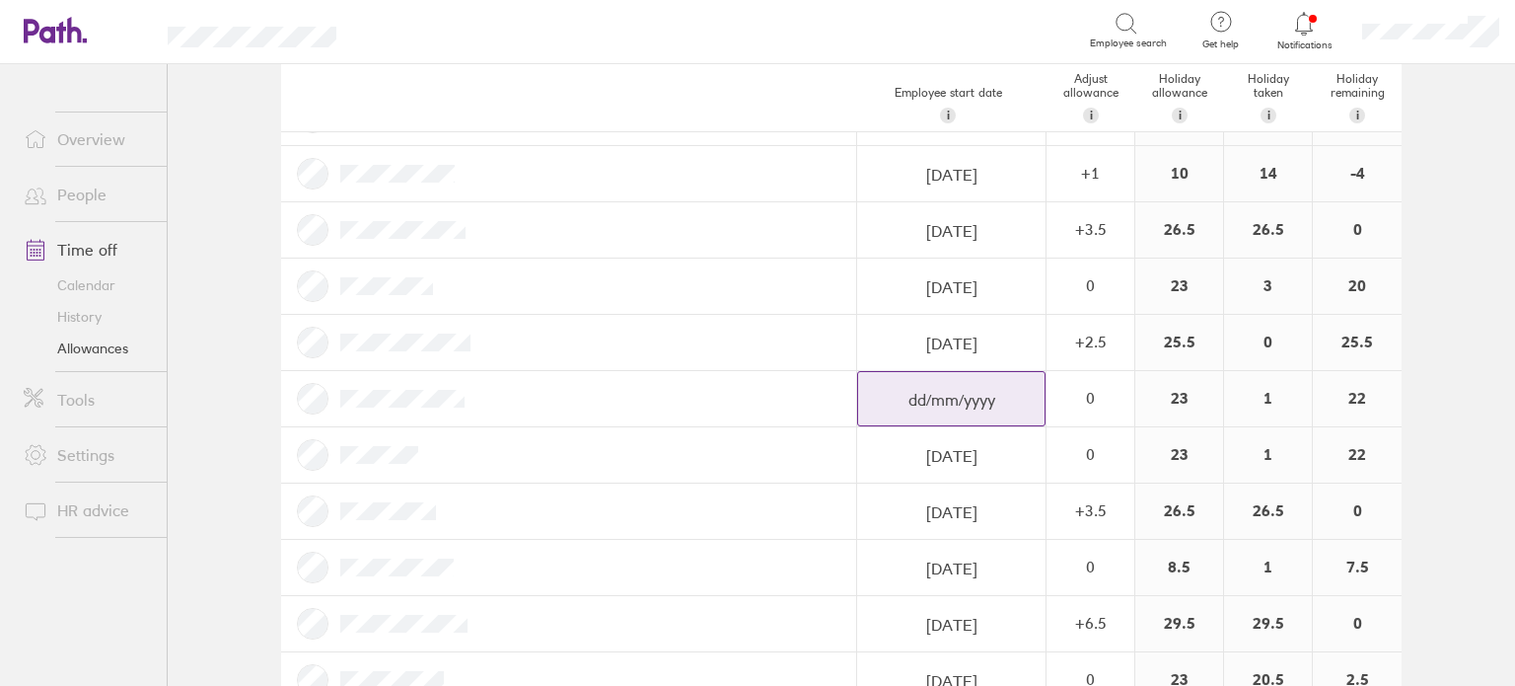
select select "November"
select select "2025"
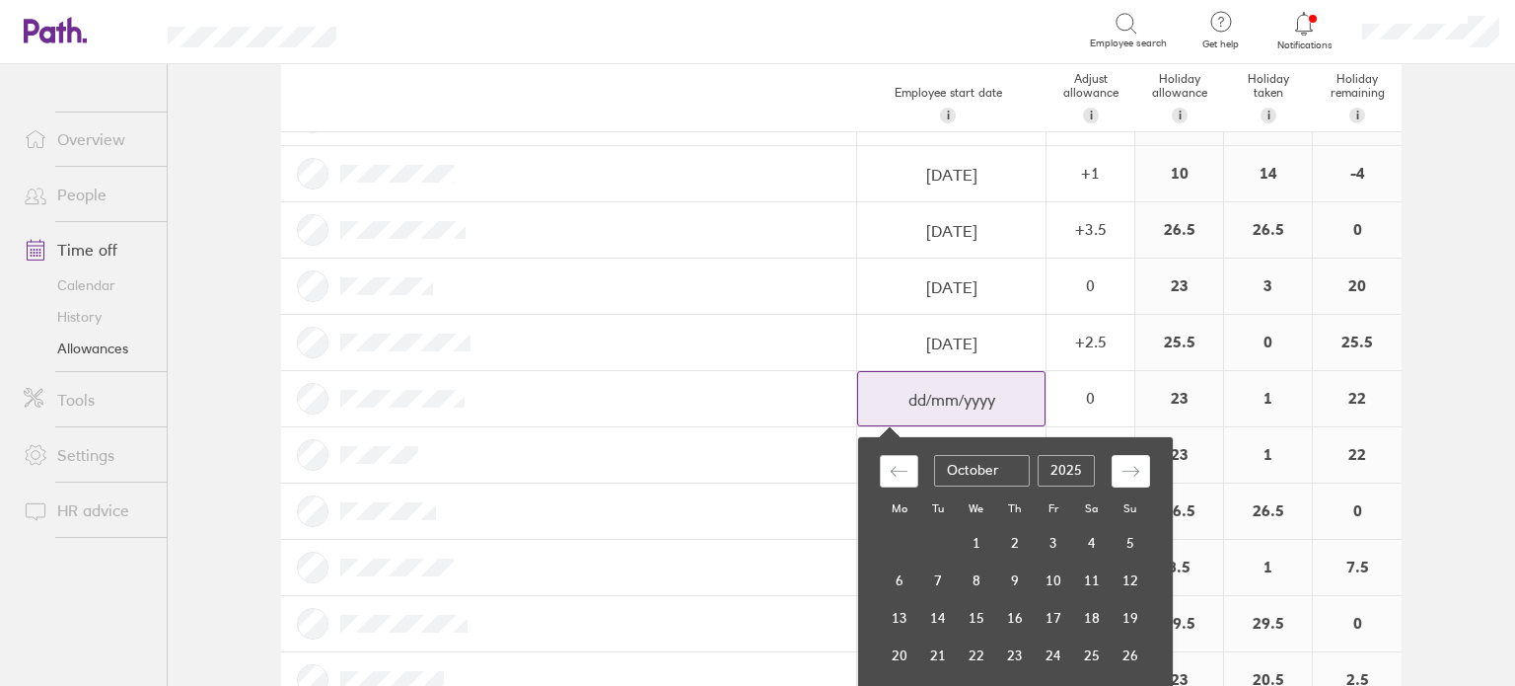
click at [898, 465] on div "Move backward to switch to the previous month." at bounding box center [899, 471] width 38 height 33
select select "August"
select select "2025"
click at [898, 465] on div "Move backward to switch to the previous month." at bounding box center [899, 471] width 38 height 33
select select "July"
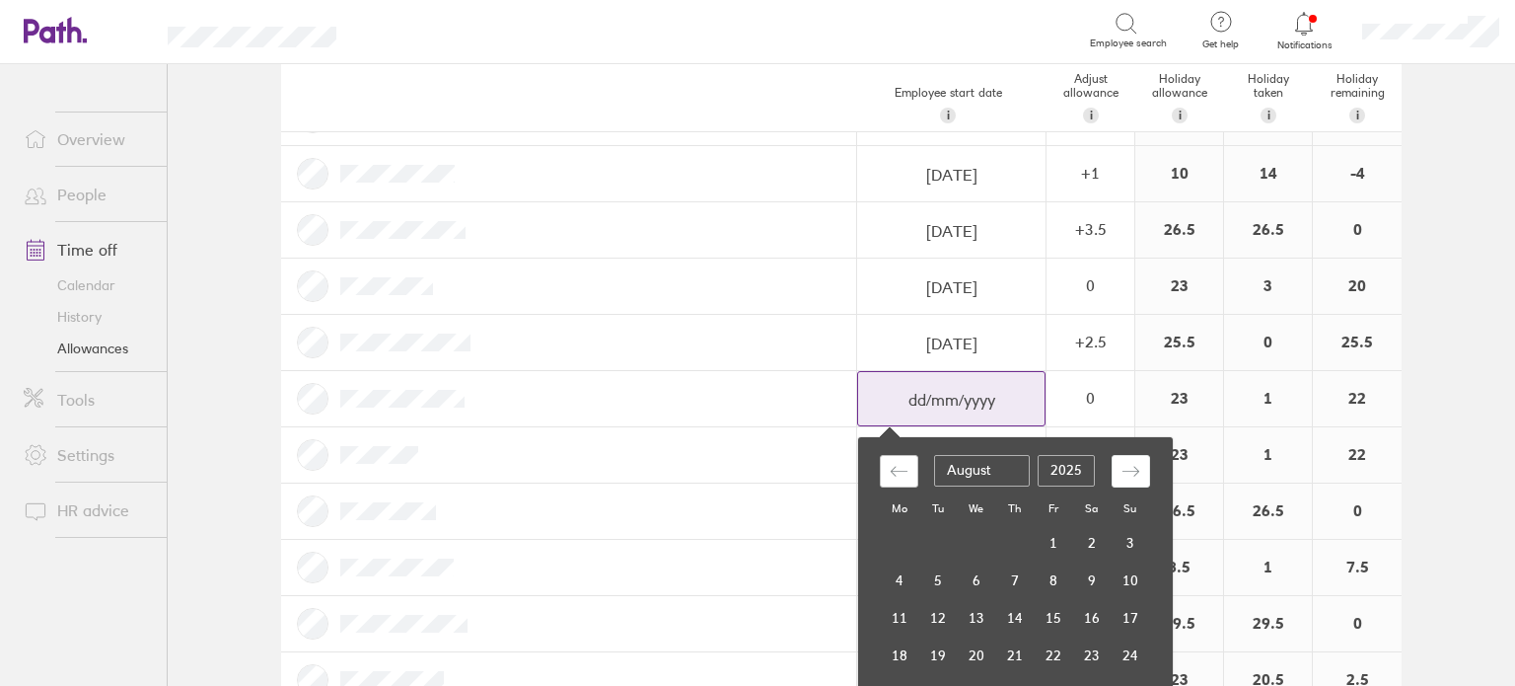
select select "2025"
click at [887, 652] on td "18" at bounding box center [900, 654] width 38 height 37
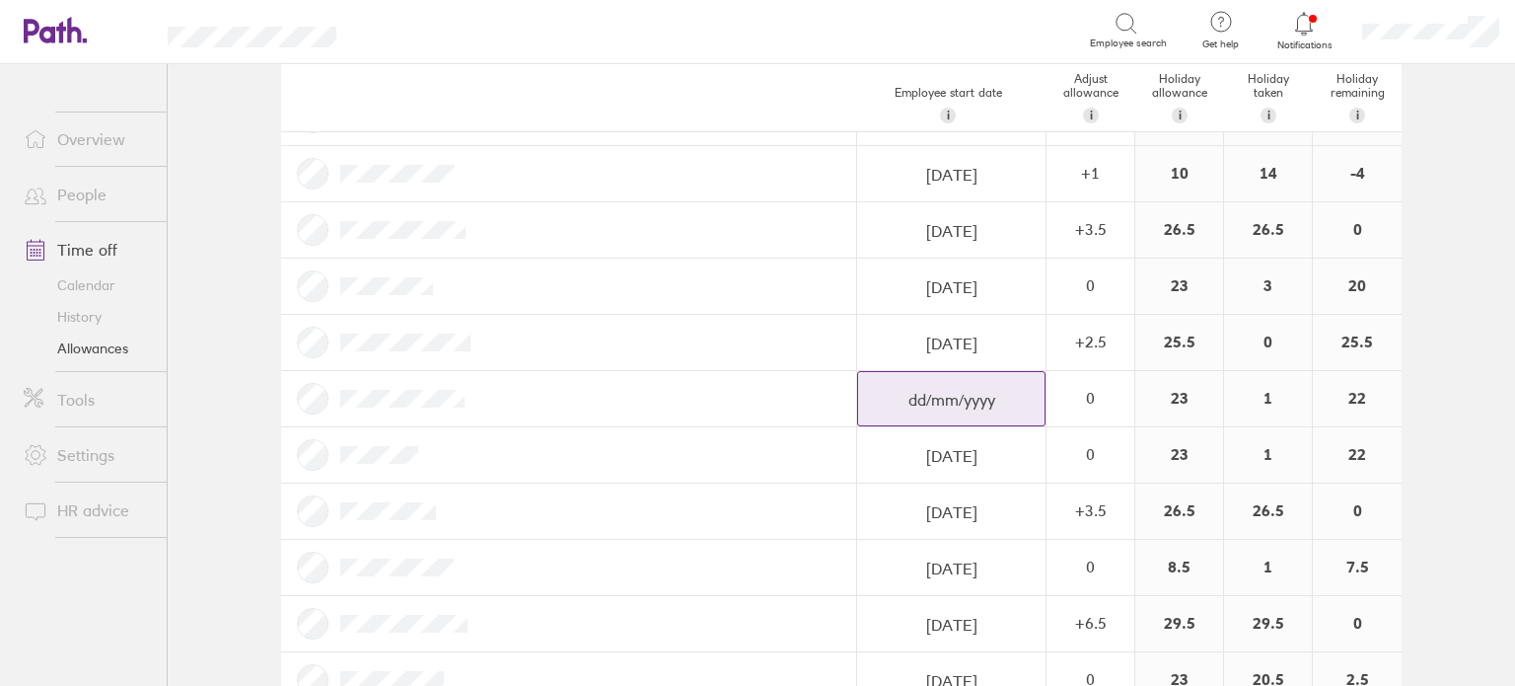
select select "September"
select select "2025"
select select "October"
select select "2025"
select select "November"
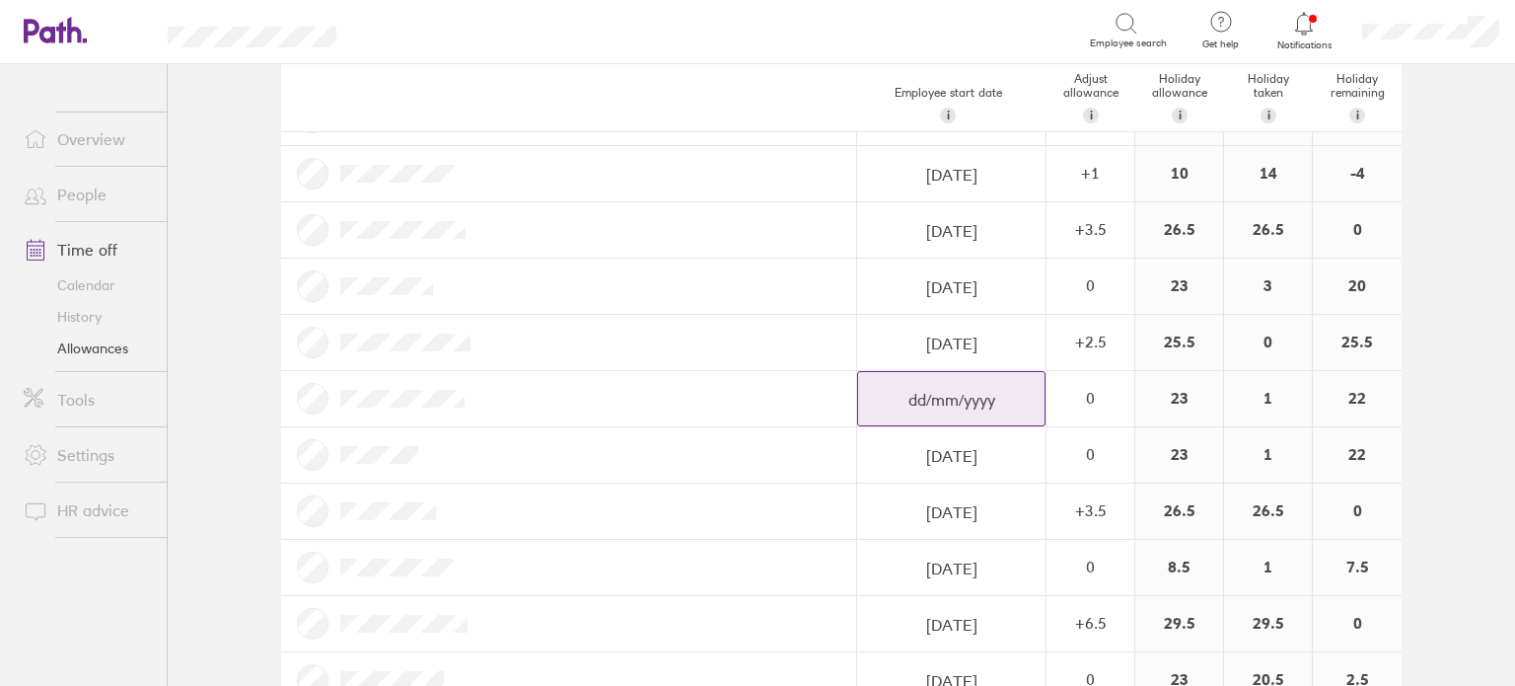
select select "2025"
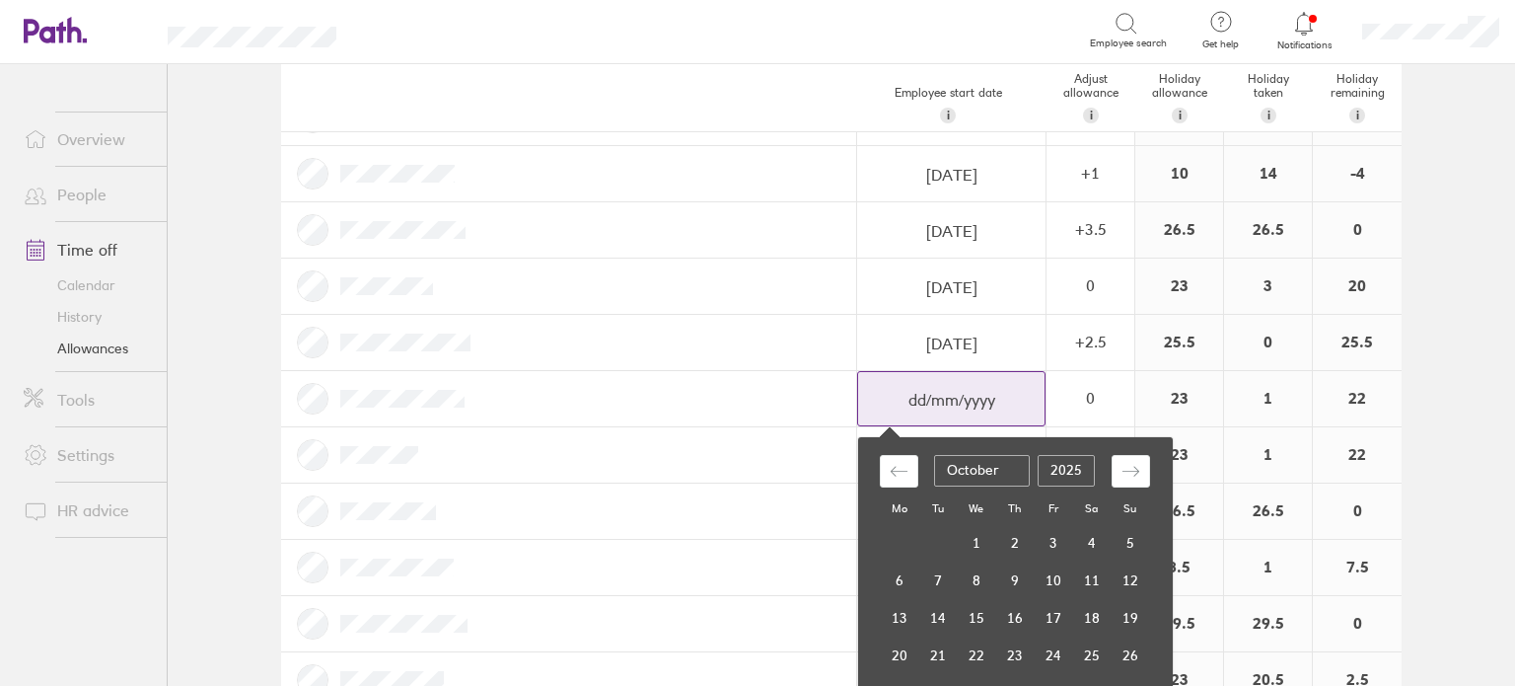
click at [904, 382] on input "dd/mm/yyyy" at bounding box center [951, 399] width 186 height 55
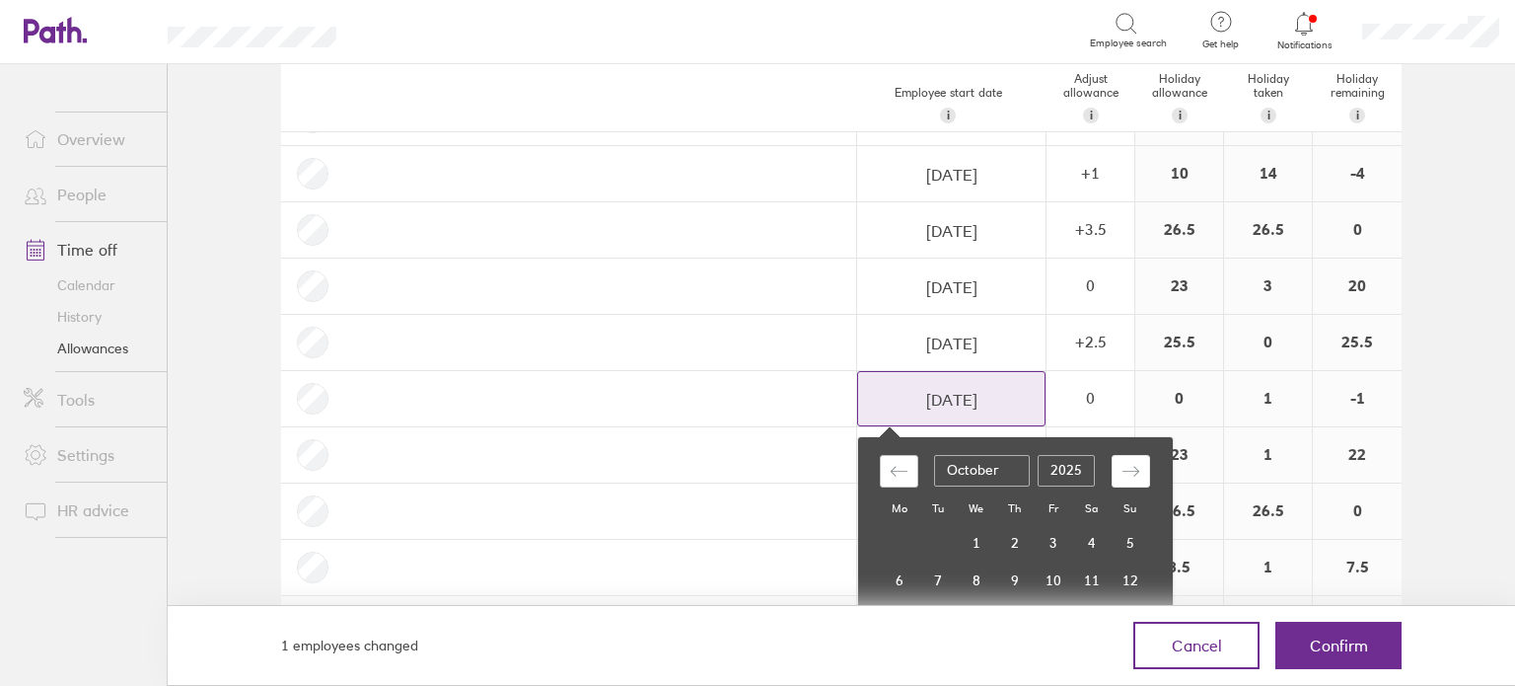
type input "[DATE]"
click at [893, 462] on icon "Move backward to switch to the previous month." at bounding box center [899, 471] width 19 height 19
select select "August"
select select "2025"
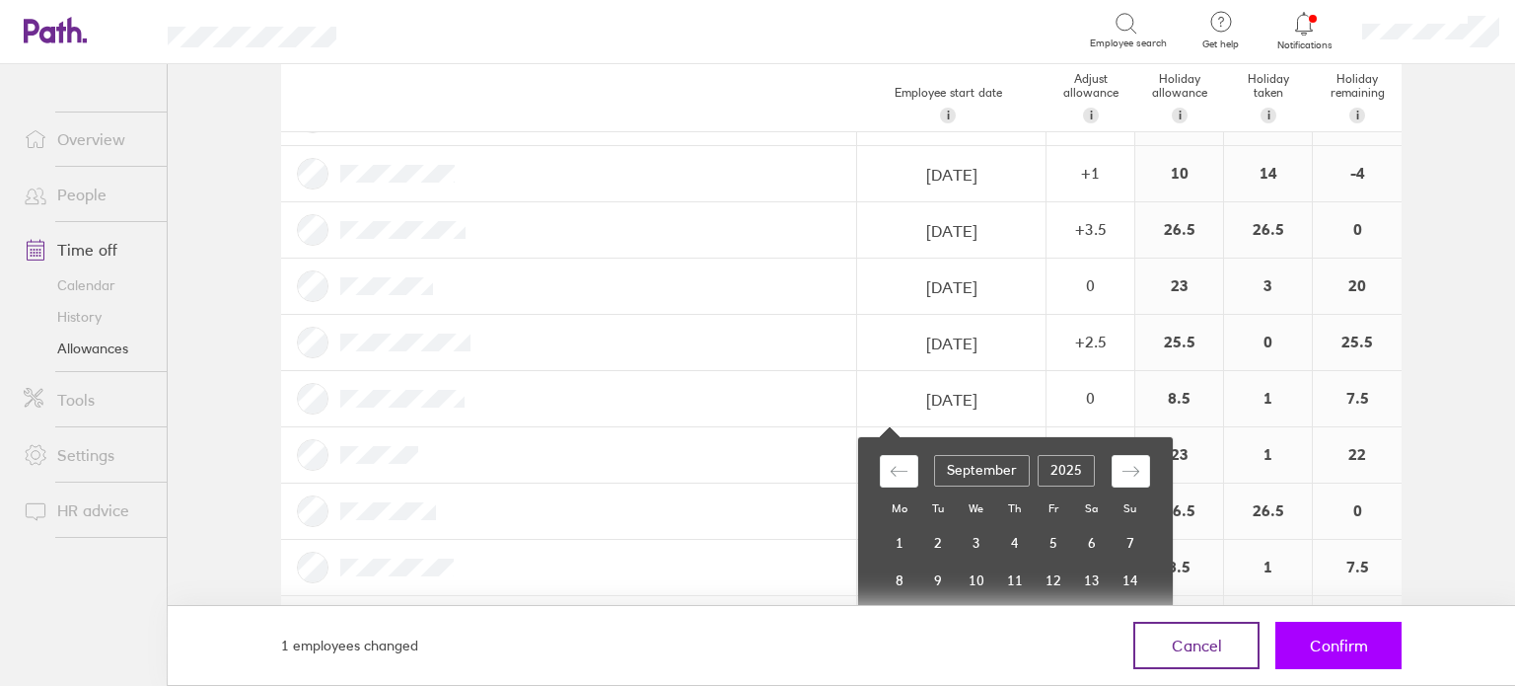
click at [1333, 646] on span "Confirm" at bounding box center [1339, 645] width 58 height 18
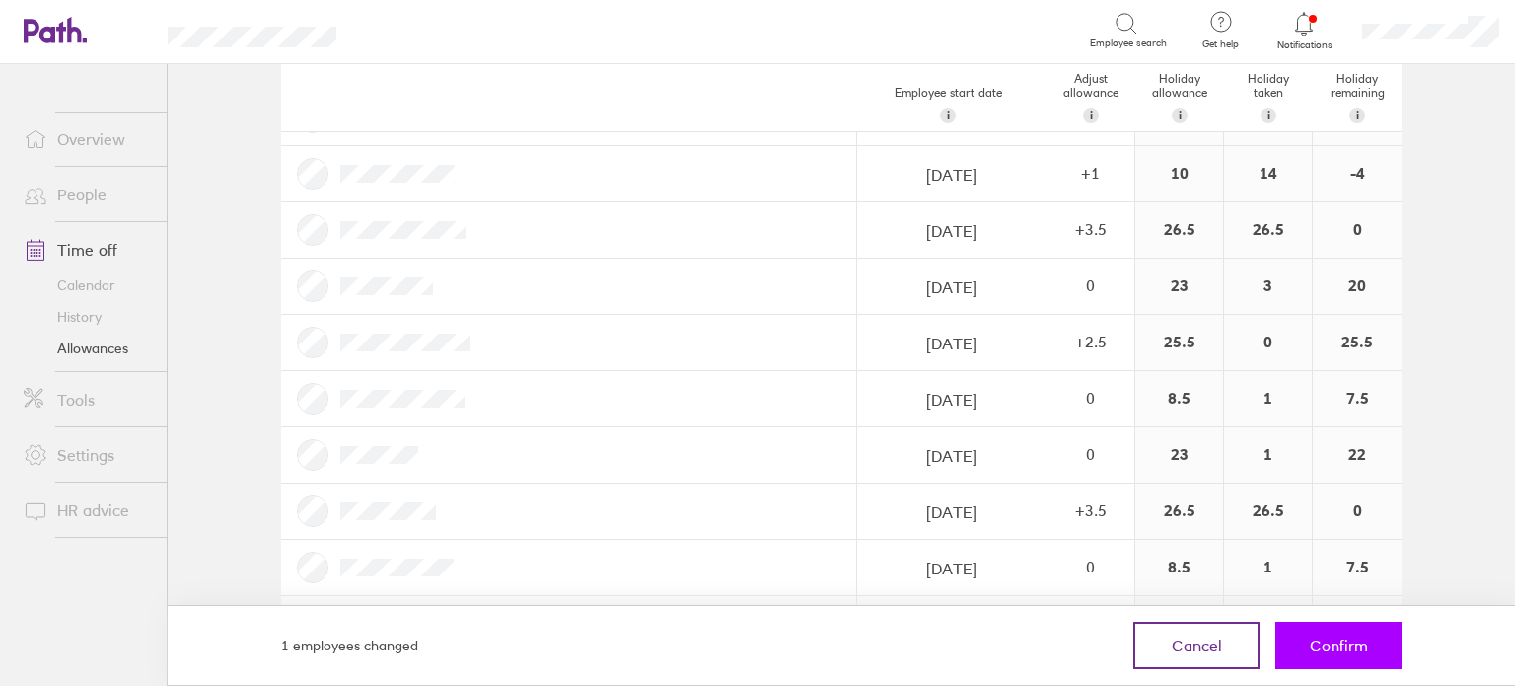
click at [1383, 641] on button "Confirm" at bounding box center [1338, 644] width 126 height 47
click at [1339, 654] on span "Confirm" at bounding box center [1339, 645] width 58 height 18
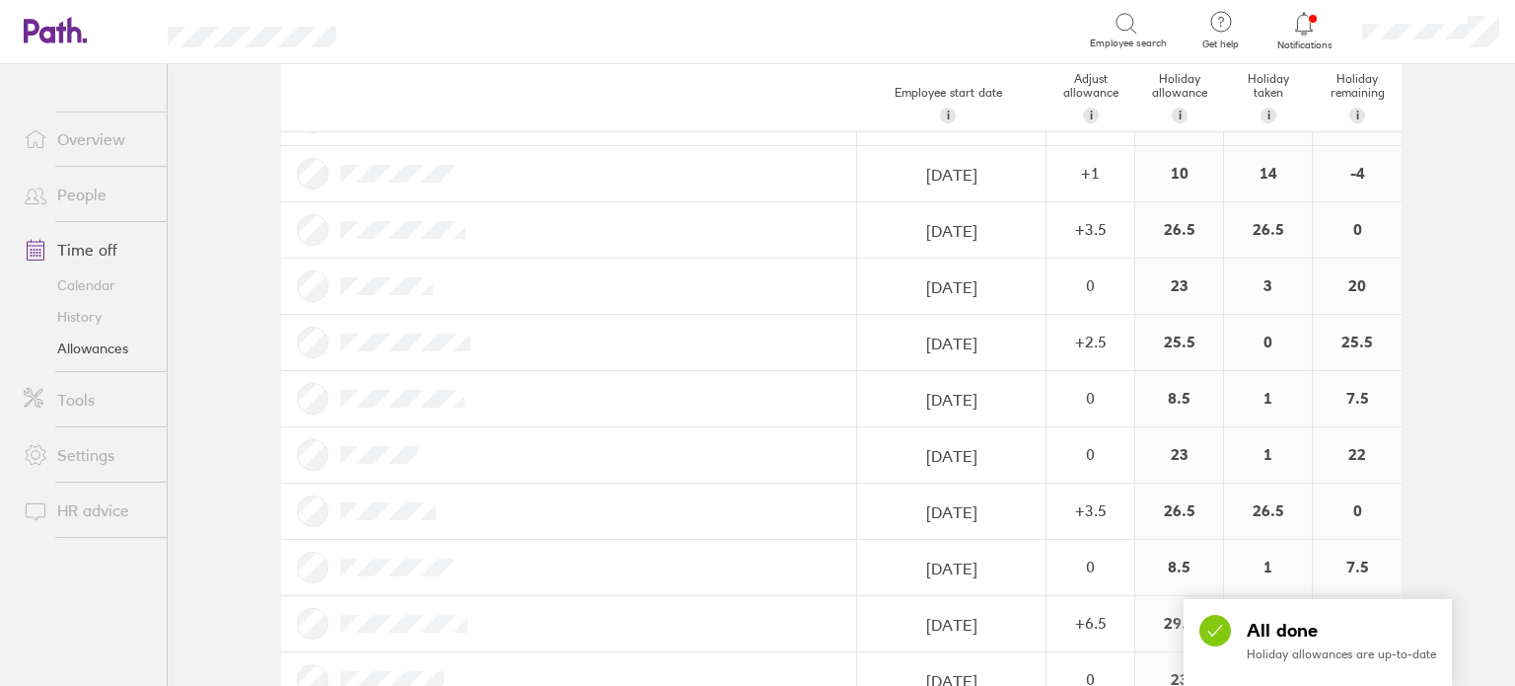
click at [87, 275] on link "Calendar" at bounding box center [87, 285] width 159 height 32
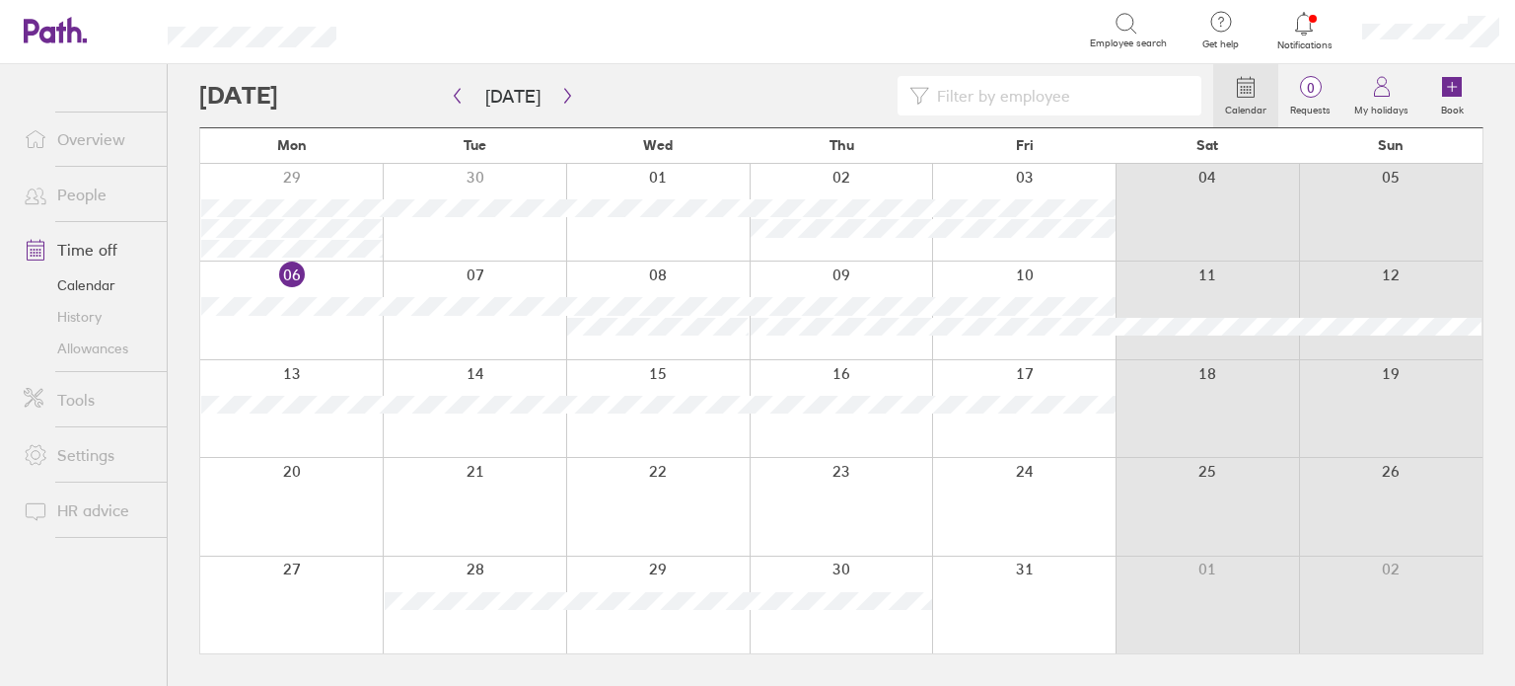
click at [82, 344] on link "Allowances" at bounding box center [87, 348] width 159 height 32
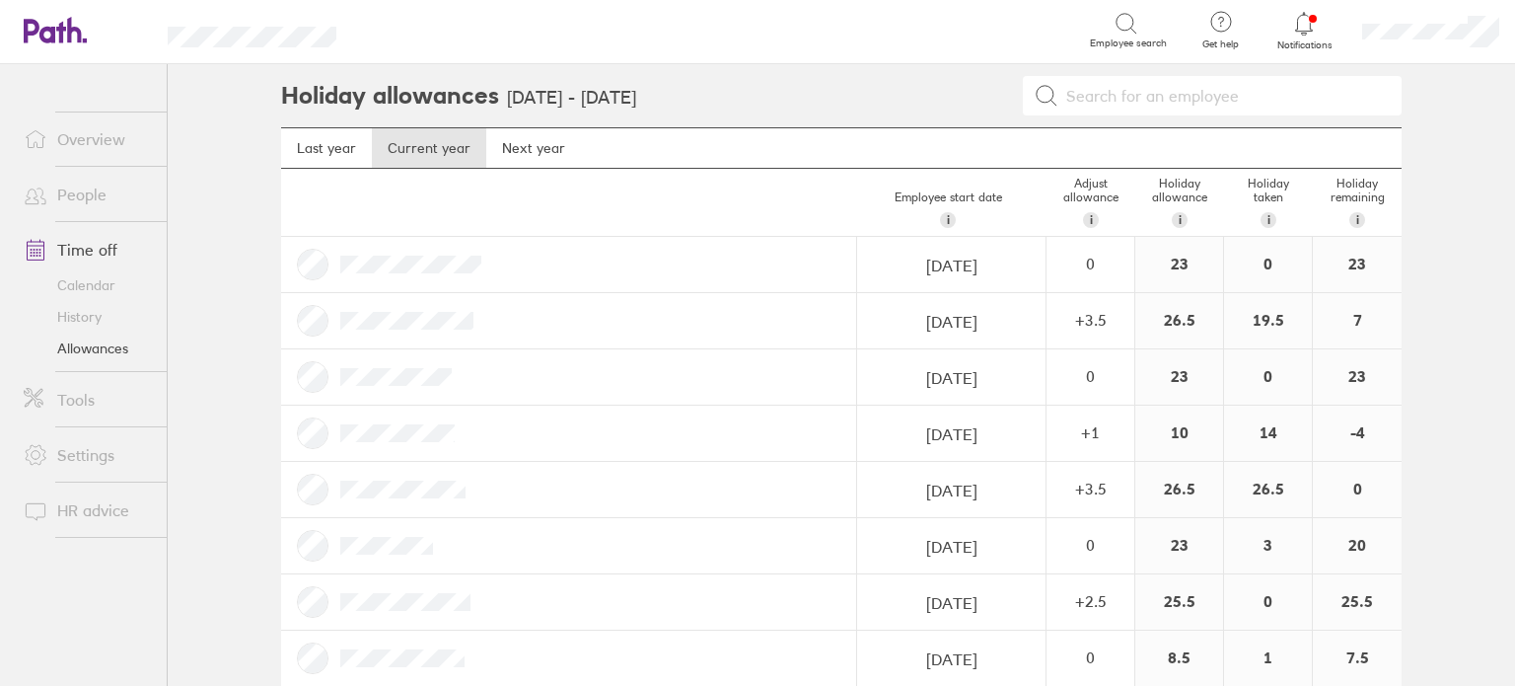
click at [87, 289] on link "Calendar" at bounding box center [87, 285] width 159 height 32
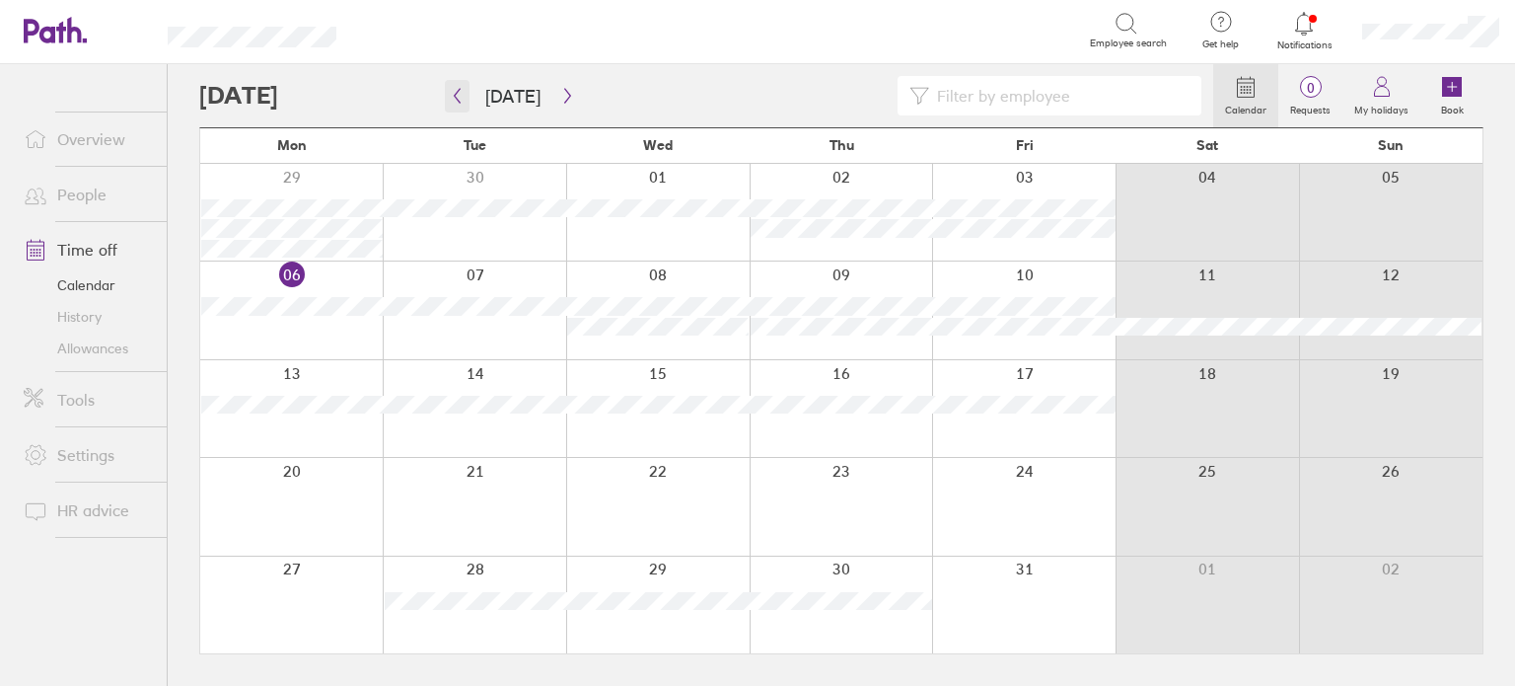
click at [464, 86] on button "button" at bounding box center [457, 96] width 25 height 33
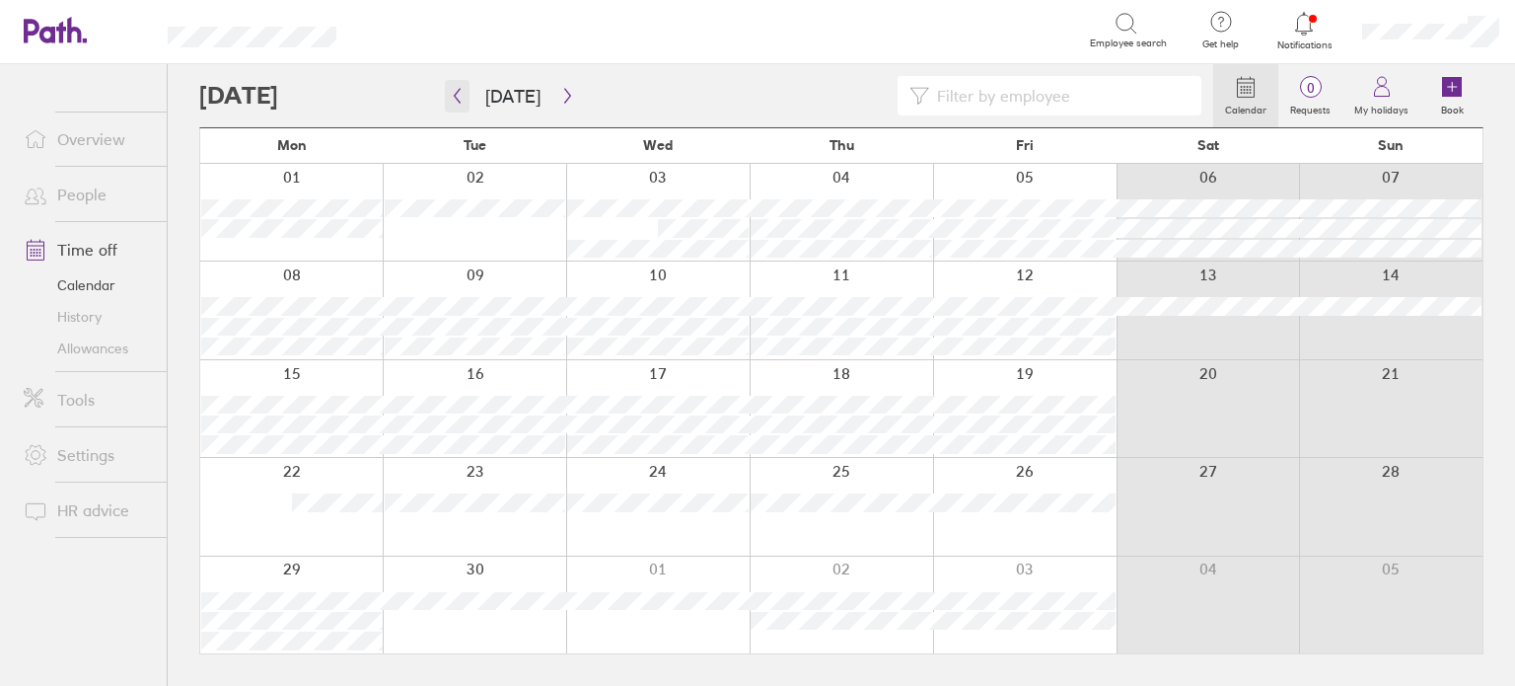
click at [454, 101] on icon "button" at bounding box center [457, 96] width 15 height 16
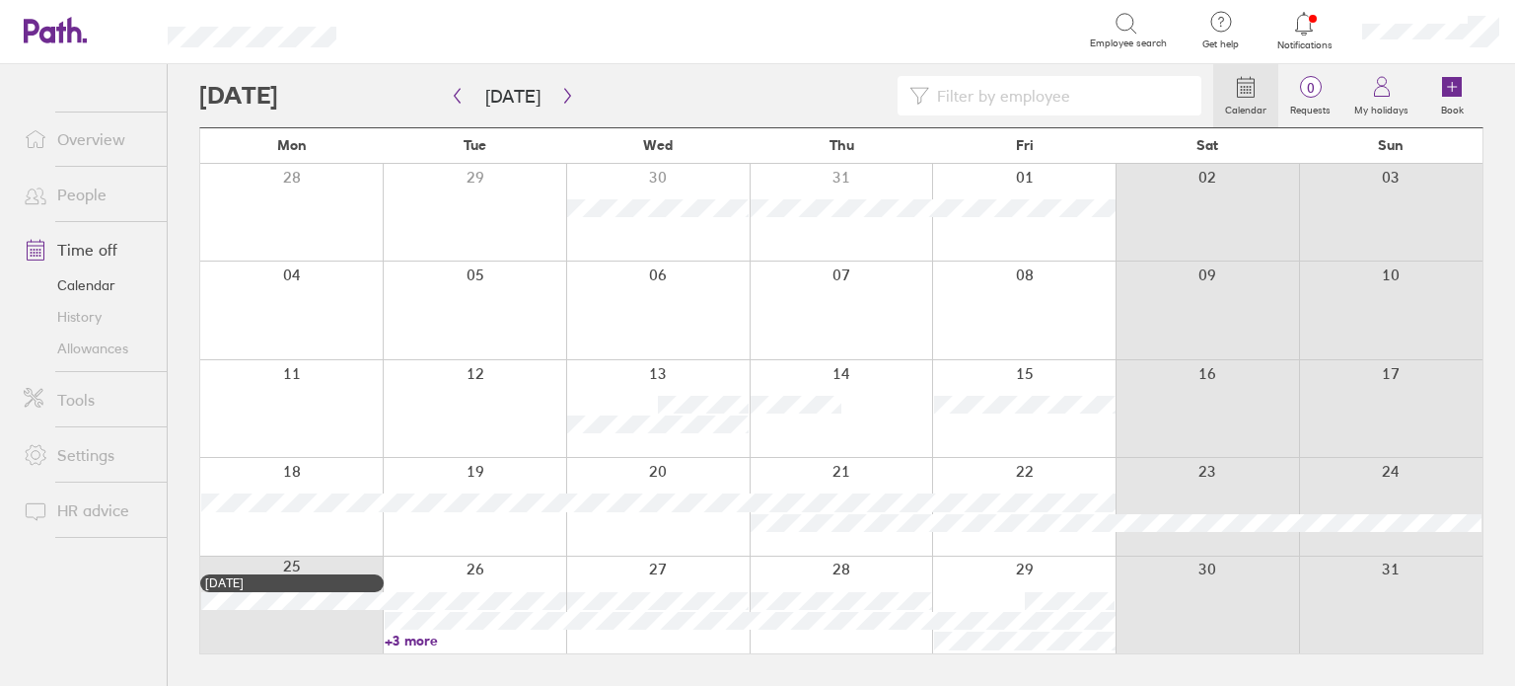
click at [415, 641] on link "+3 more" at bounding box center [475, 640] width 181 height 18
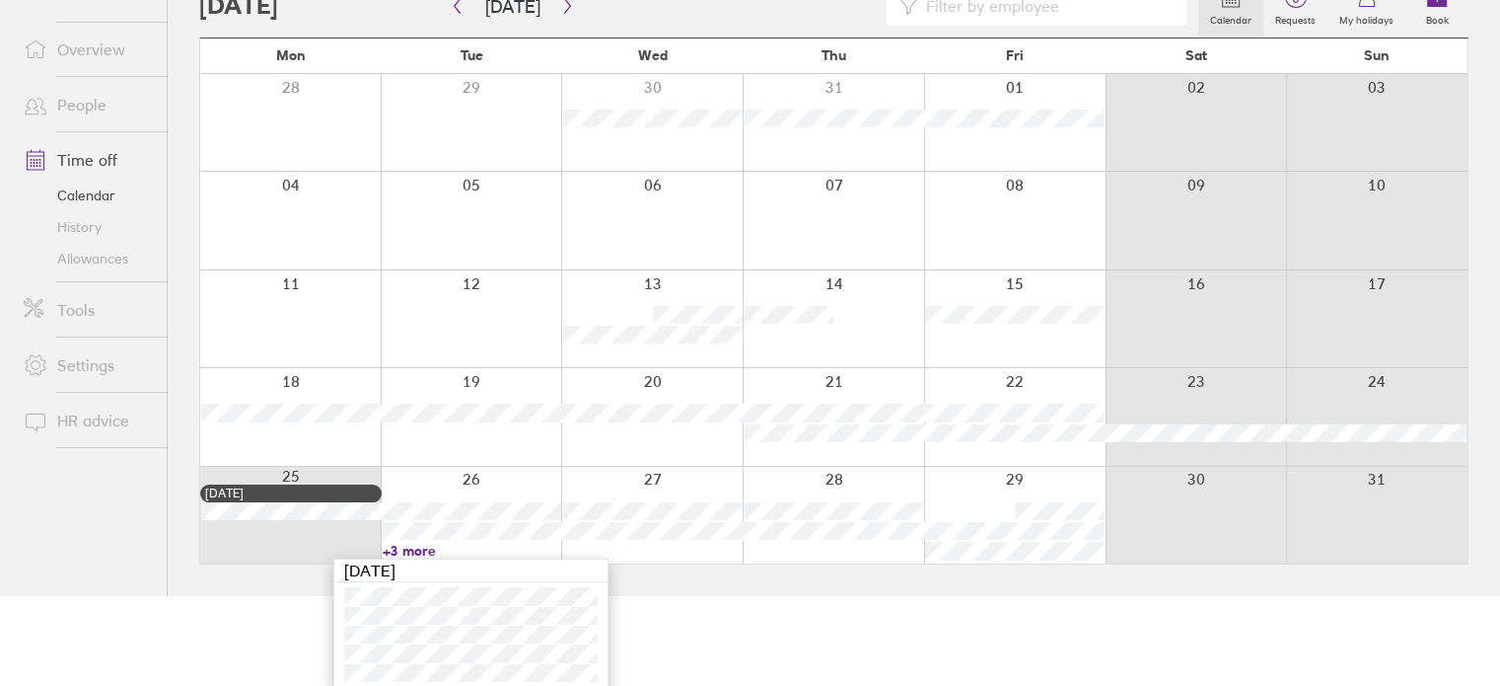
scroll to position [96, 0]
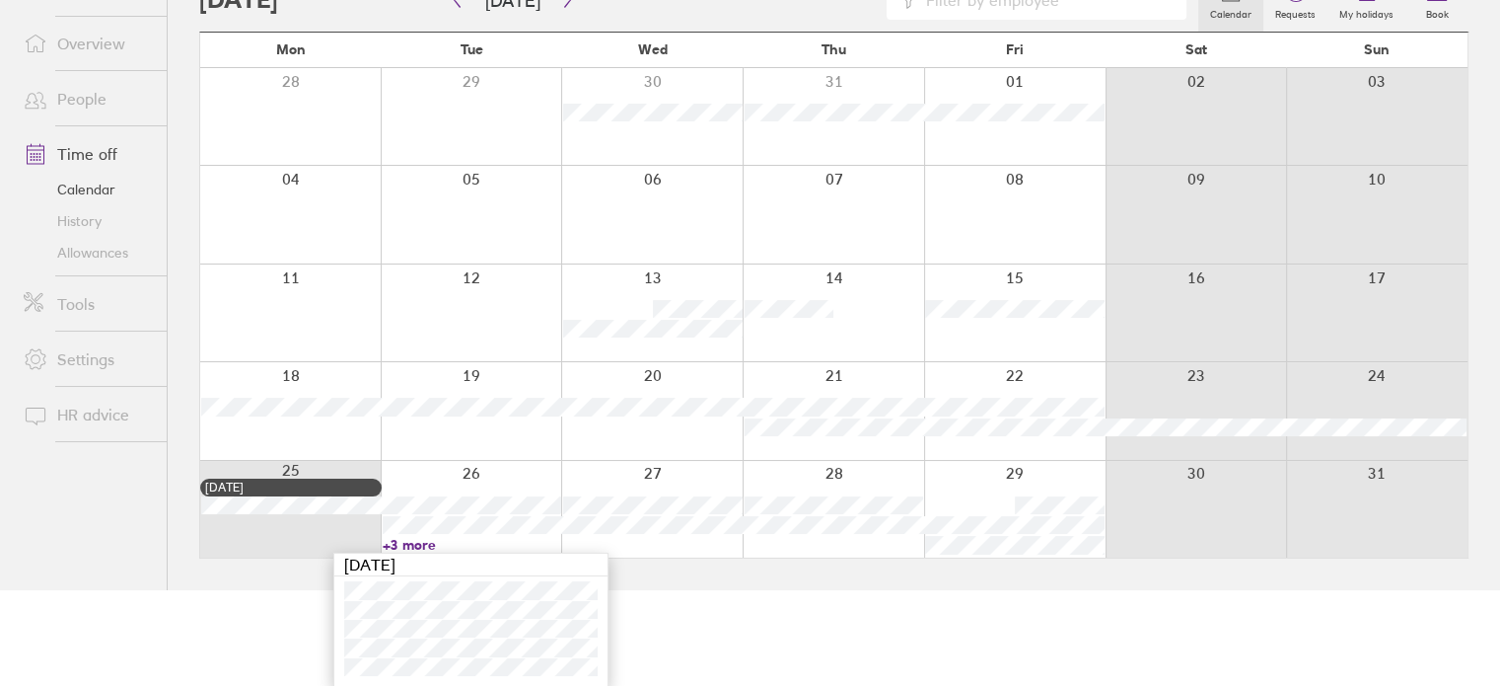
click at [386, 538] on link "+3 more" at bounding box center [473, 545] width 180 height 18
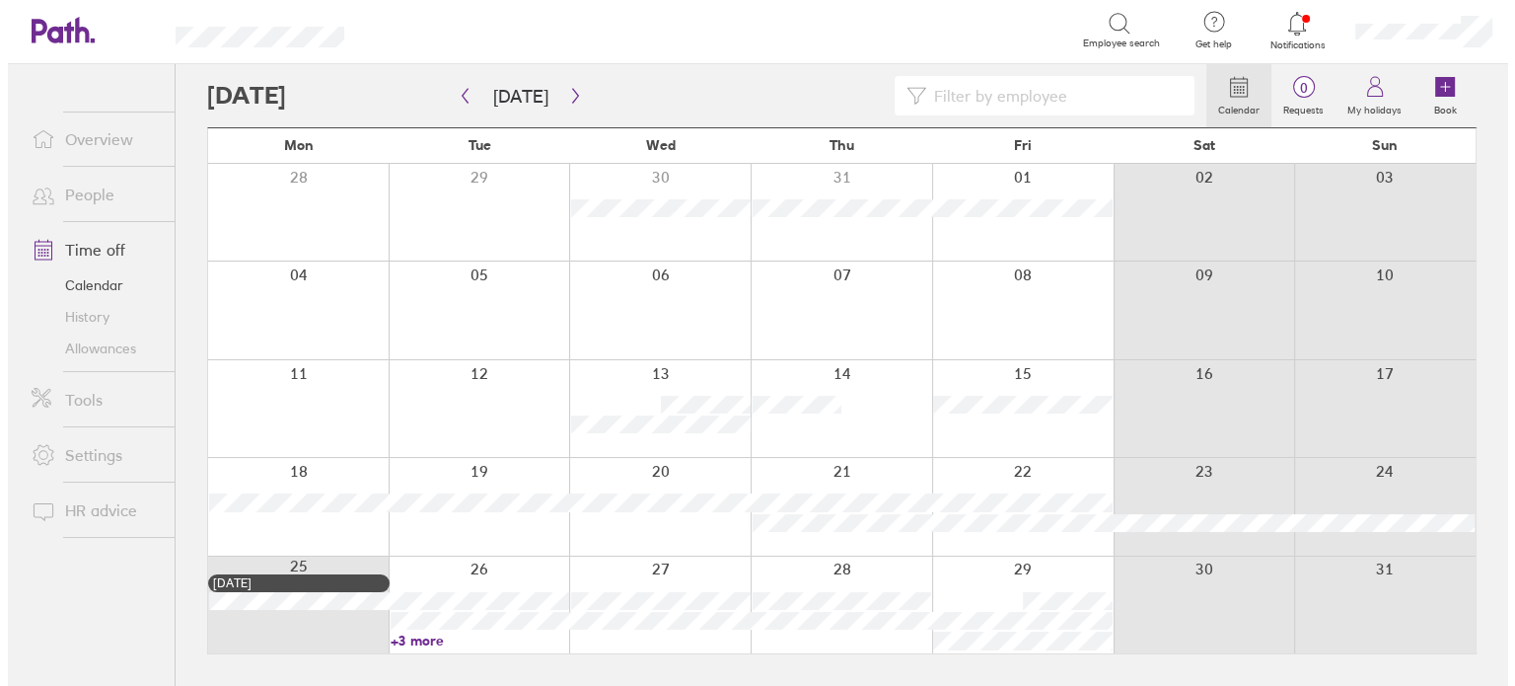
scroll to position [0, 0]
